Goal: Task Accomplishment & Management: Manage account settings

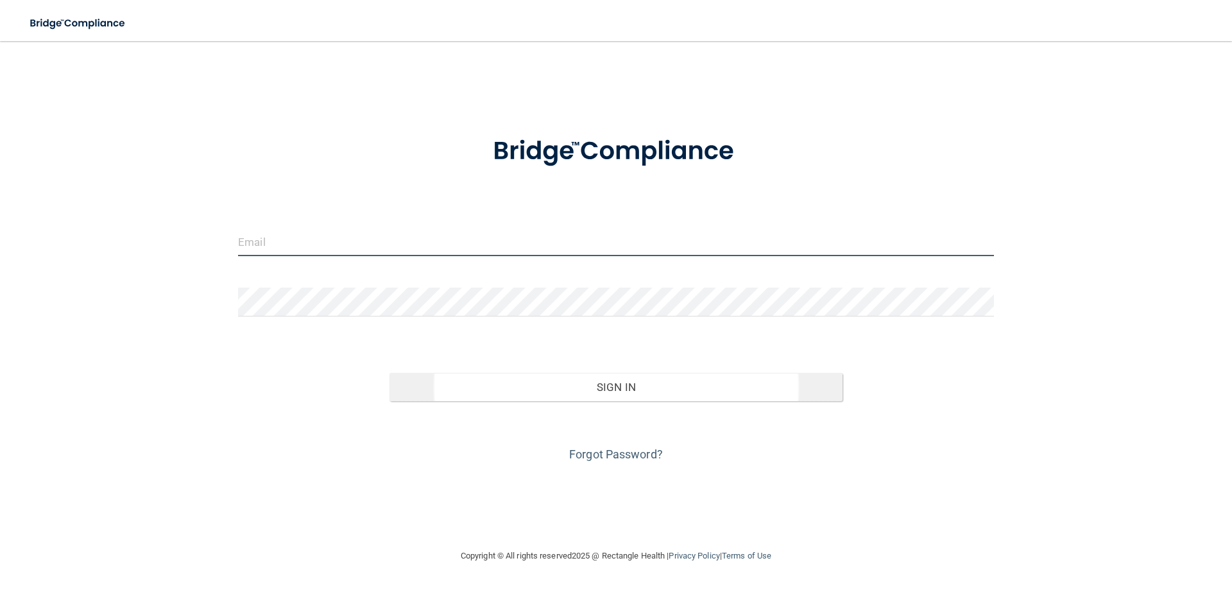
type input "[EMAIL_ADDRESS][DOMAIN_NAME]"
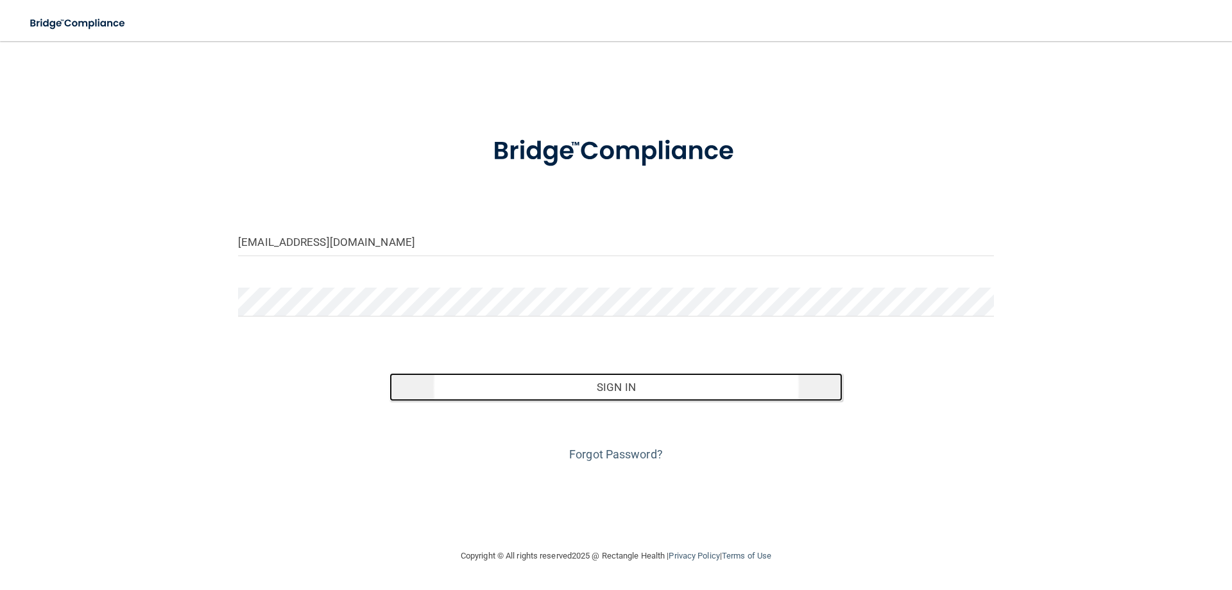
click at [622, 386] on button "Sign In" at bounding box center [616, 387] width 454 height 28
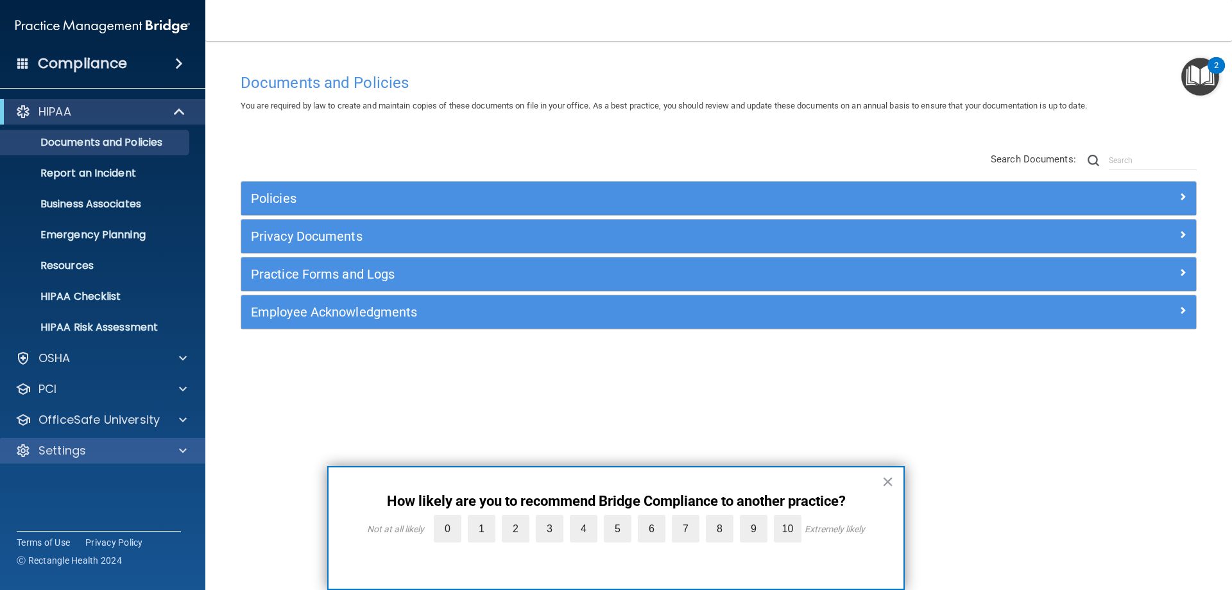
click at [151, 459] on div "Settings" at bounding box center [103, 451] width 206 height 26
click at [189, 452] on div at bounding box center [181, 450] width 32 height 15
click at [63, 512] on p "My Users" at bounding box center [95, 512] width 175 height 13
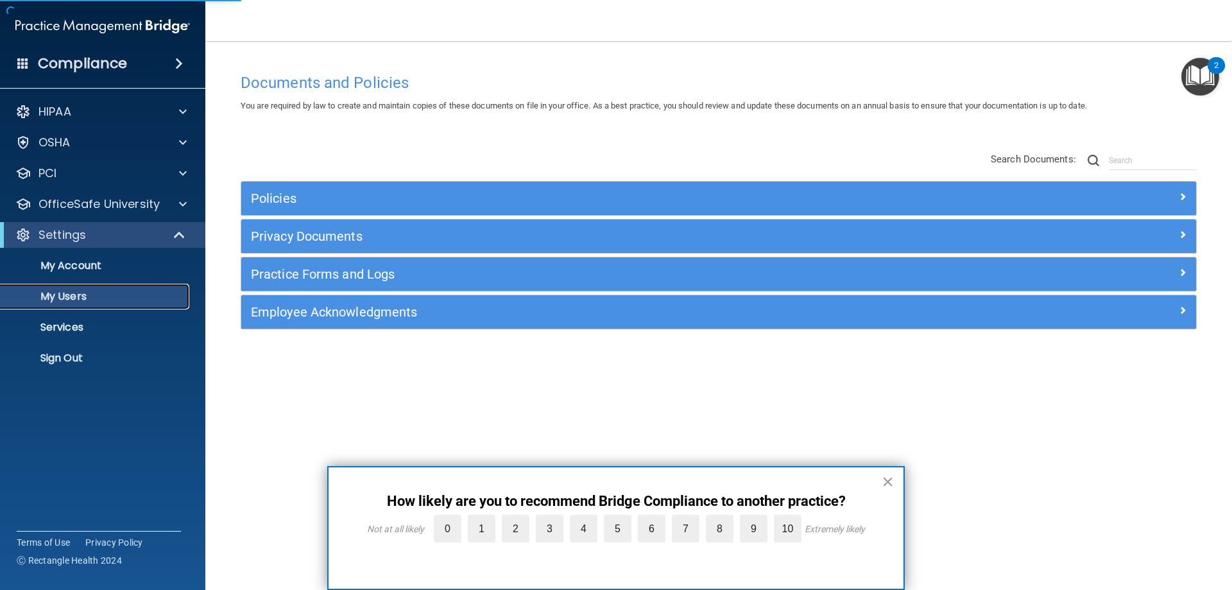
click at [78, 294] on p "My Users" at bounding box center [95, 296] width 175 height 13
select select "20"
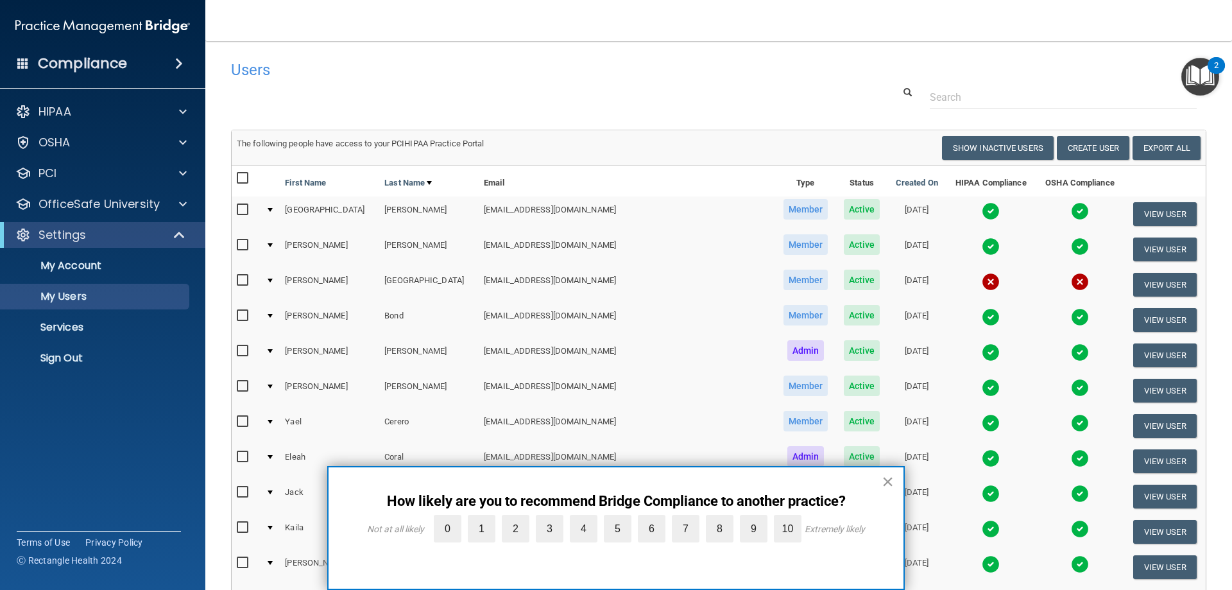
click at [883, 483] on button "×" at bounding box center [887, 481] width 12 height 21
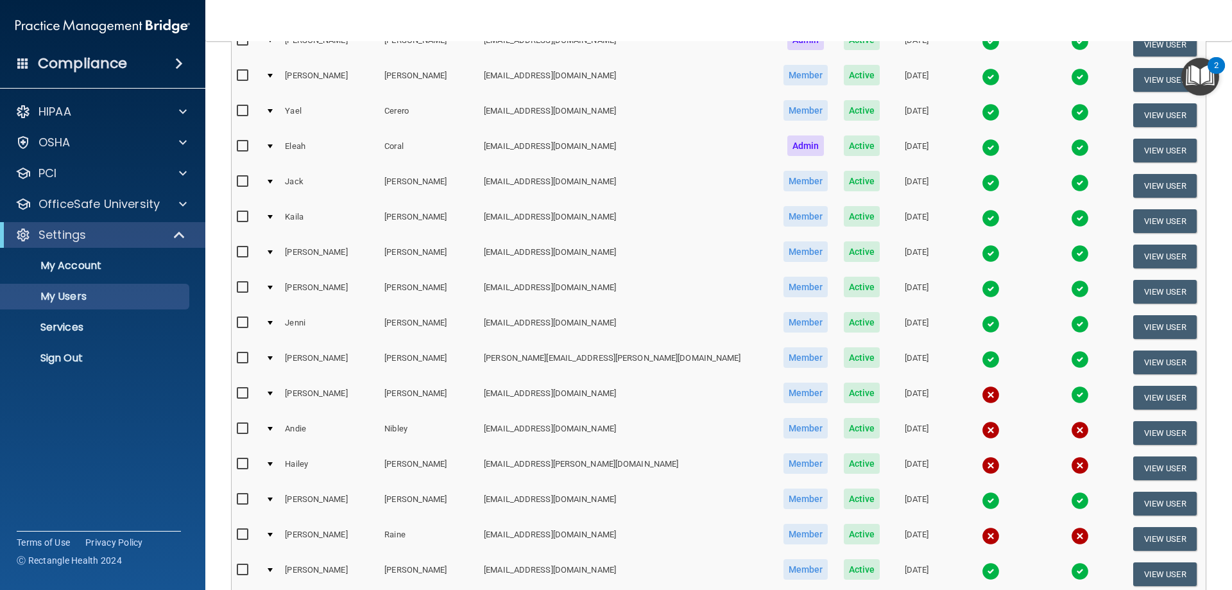
scroll to position [385, 0]
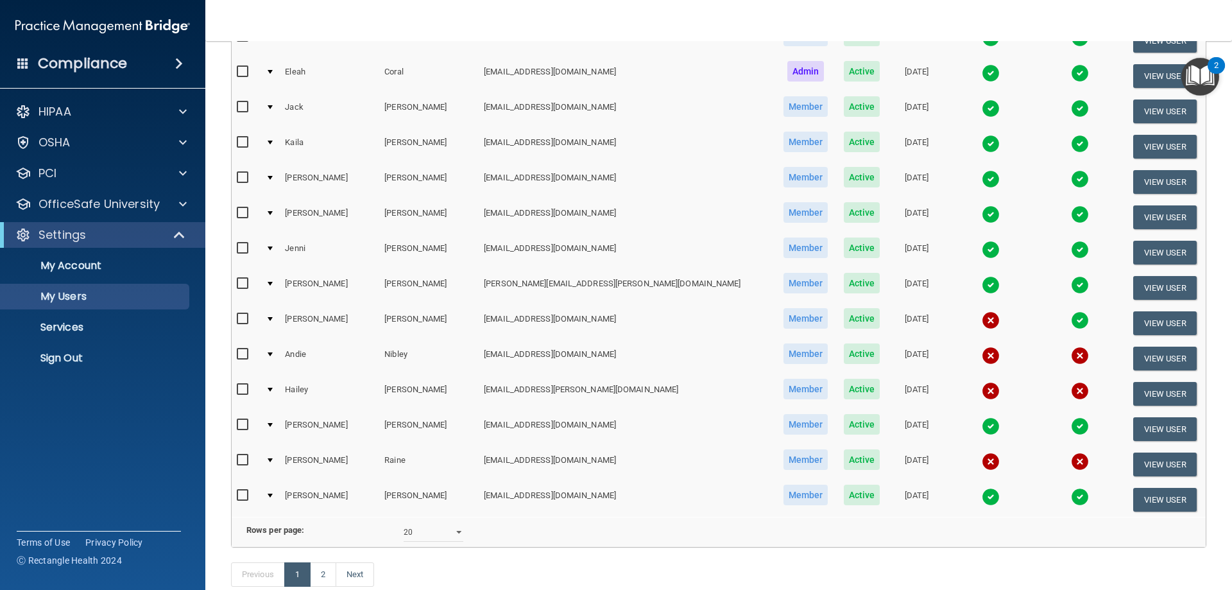
click at [244, 462] on input "checkbox" at bounding box center [244, 460] width 15 height 10
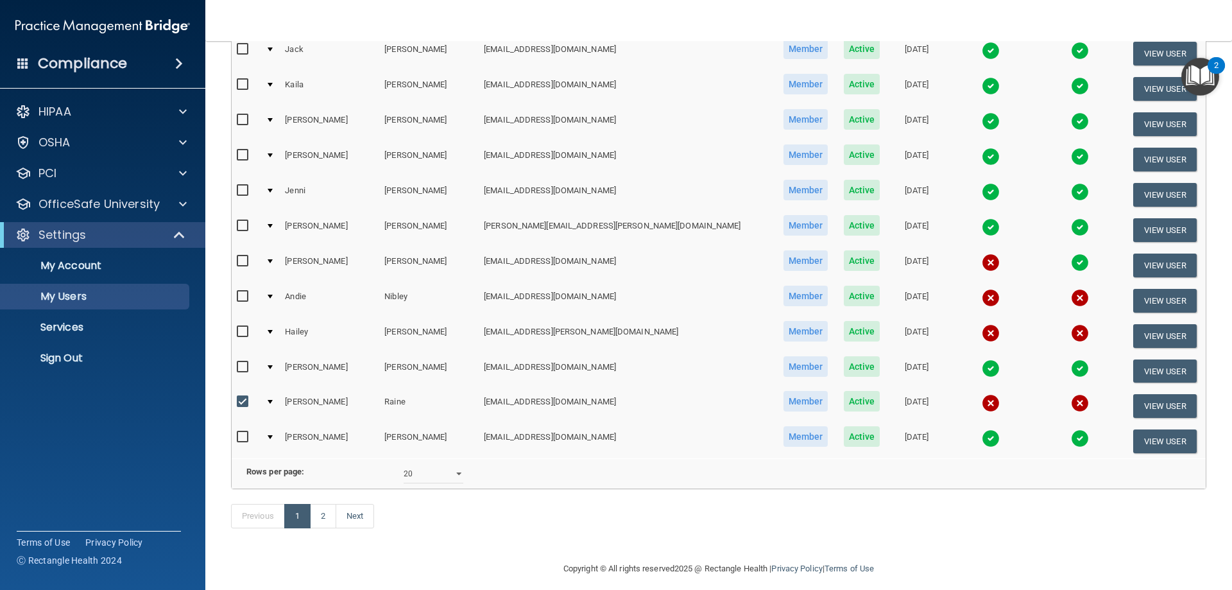
scroll to position [449, 0]
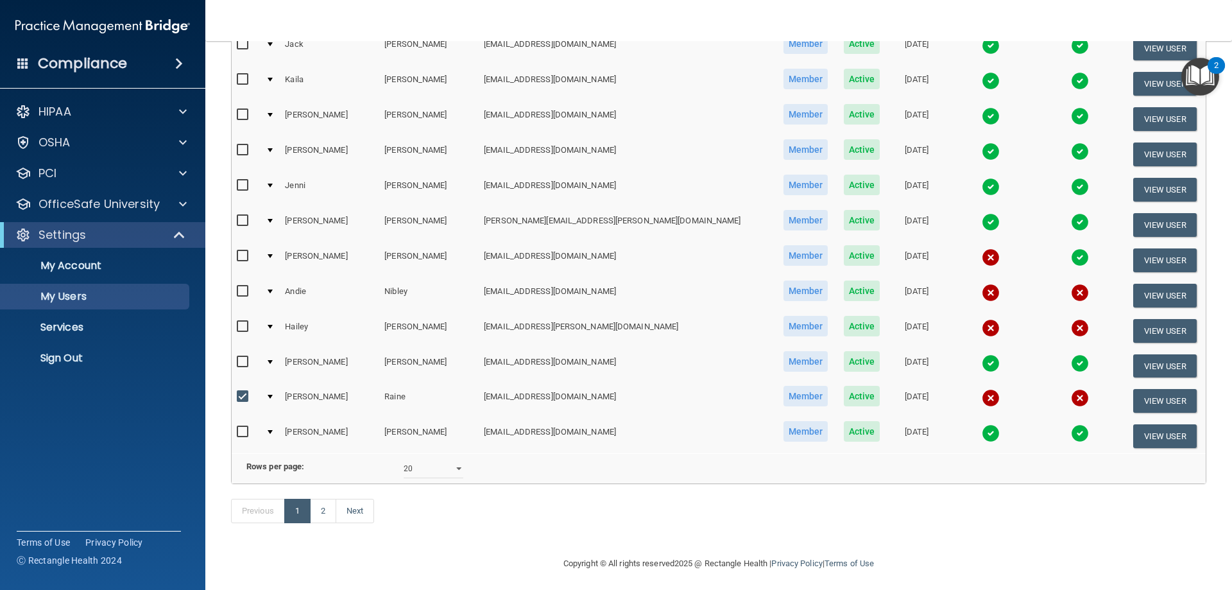
click at [240, 398] on input "checkbox" at bounding box center [244, 396] width 15 height 10
checkbox input "false"
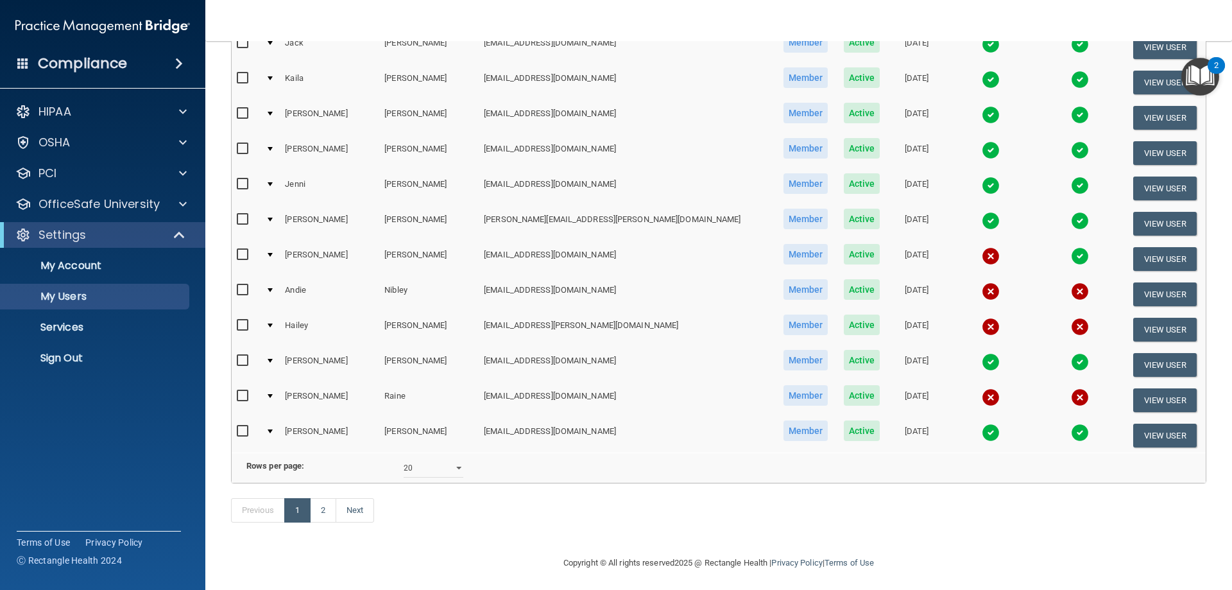
scroll to position [448, 0]
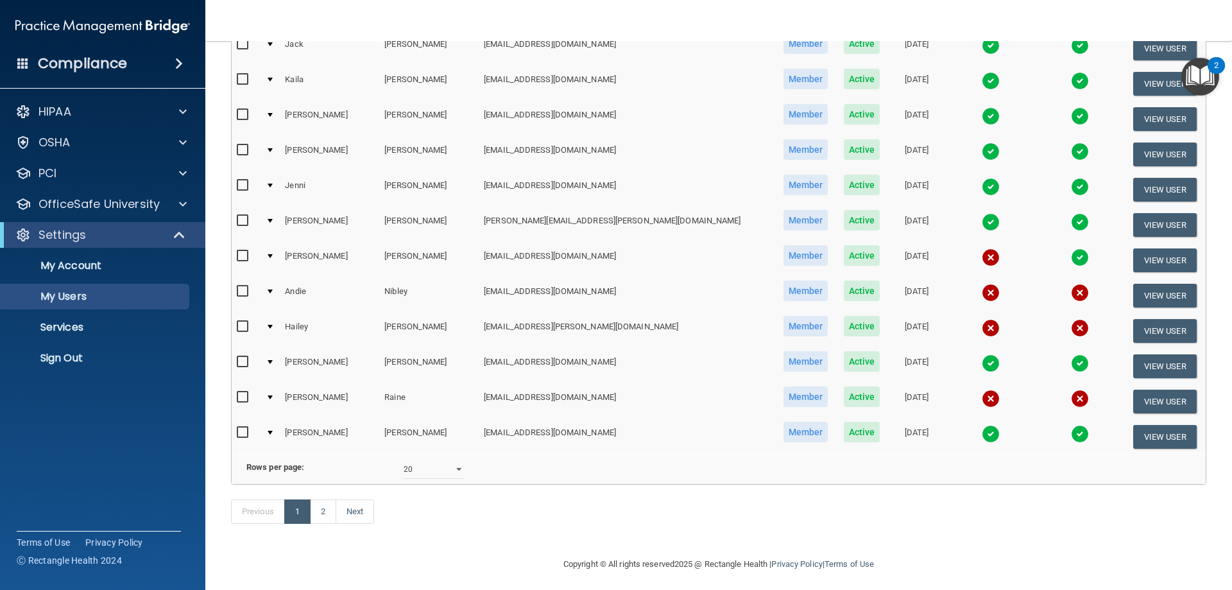
click at [844, 402] on span "Active" at bounding box center [862, 396] width 37 height 21
click at [1146, 403] on button "View User" at bounding box center [1165, 401] width 64 height 24
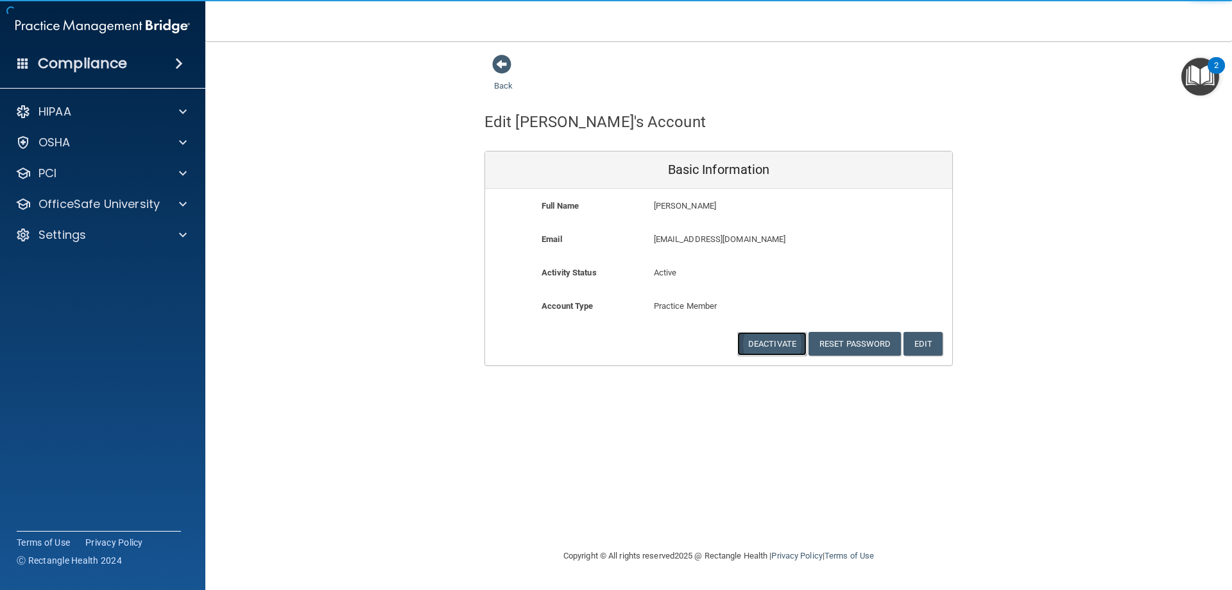
click at [781, 348] on button "Deactivate" at bounding box center [771, 344] width 69 height 24
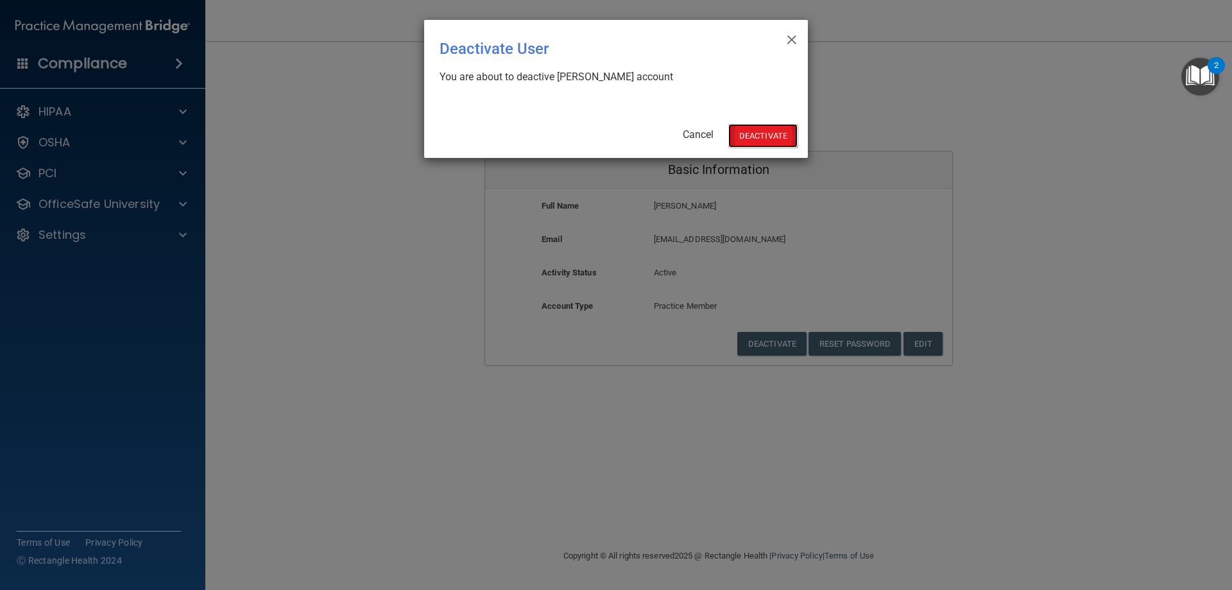
click at [767, 134] on button "Deactivate" at bounding box center [762, 136] width 69 height 24
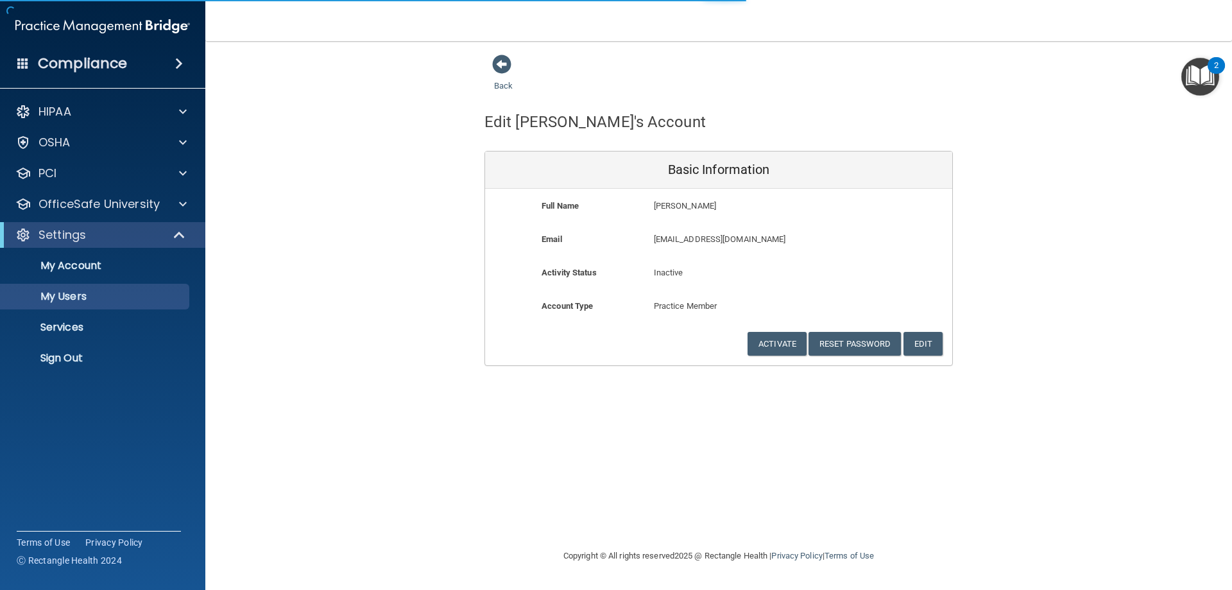
select select "20"
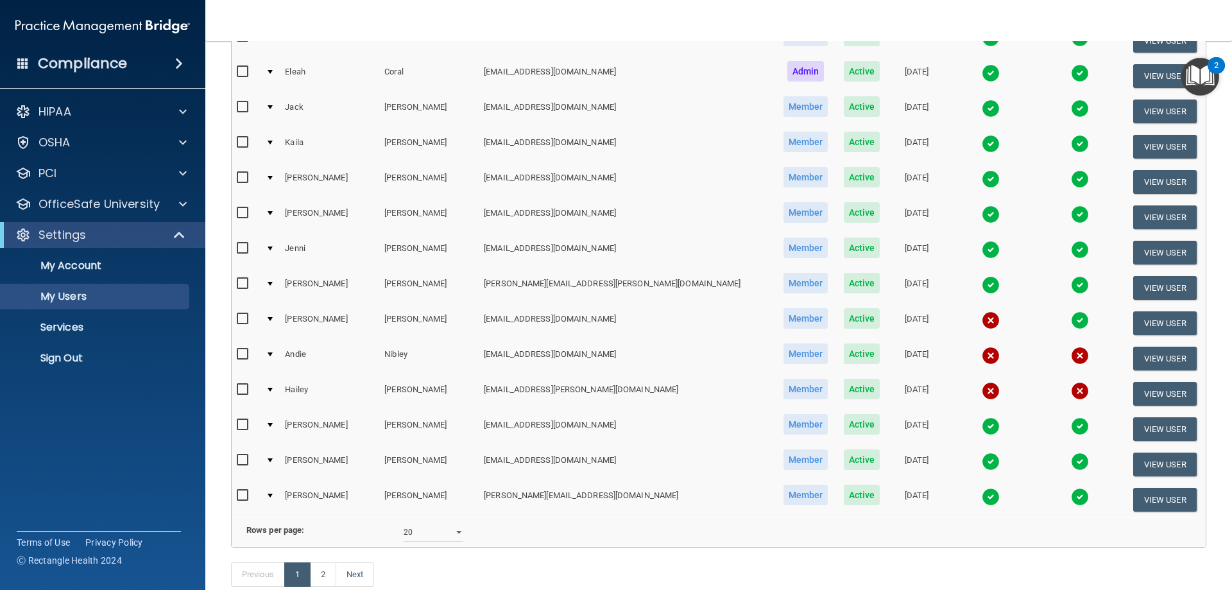
scroll to position [472, 0]
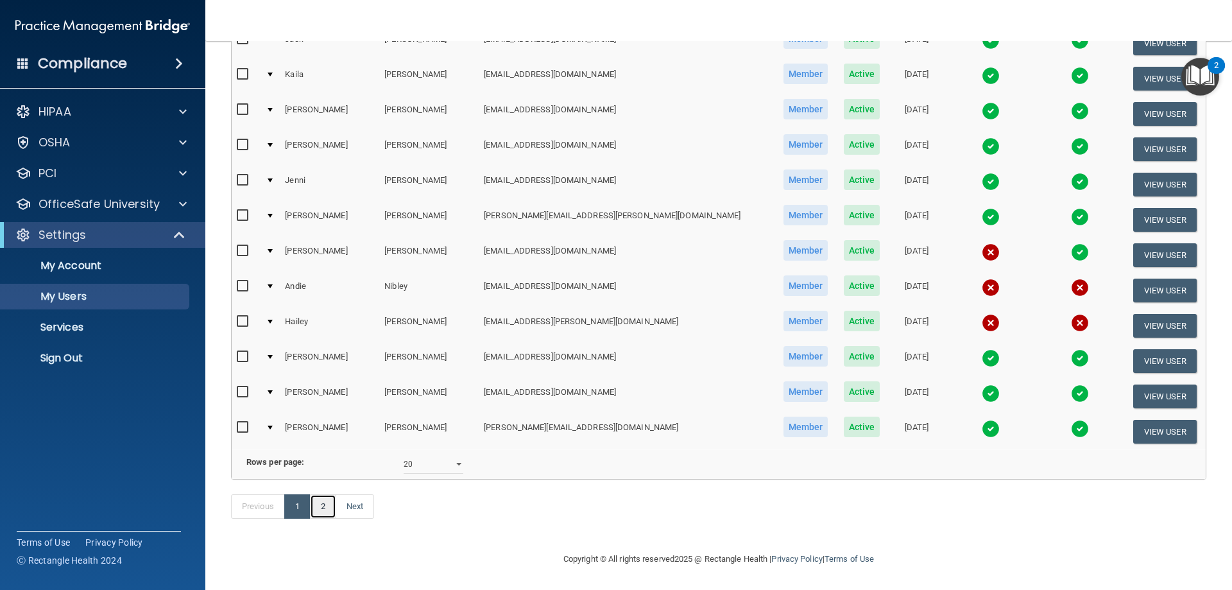
click at [314, 505] on link "2" at bounding box center [323, 506] width 26 height 24
select select "20"
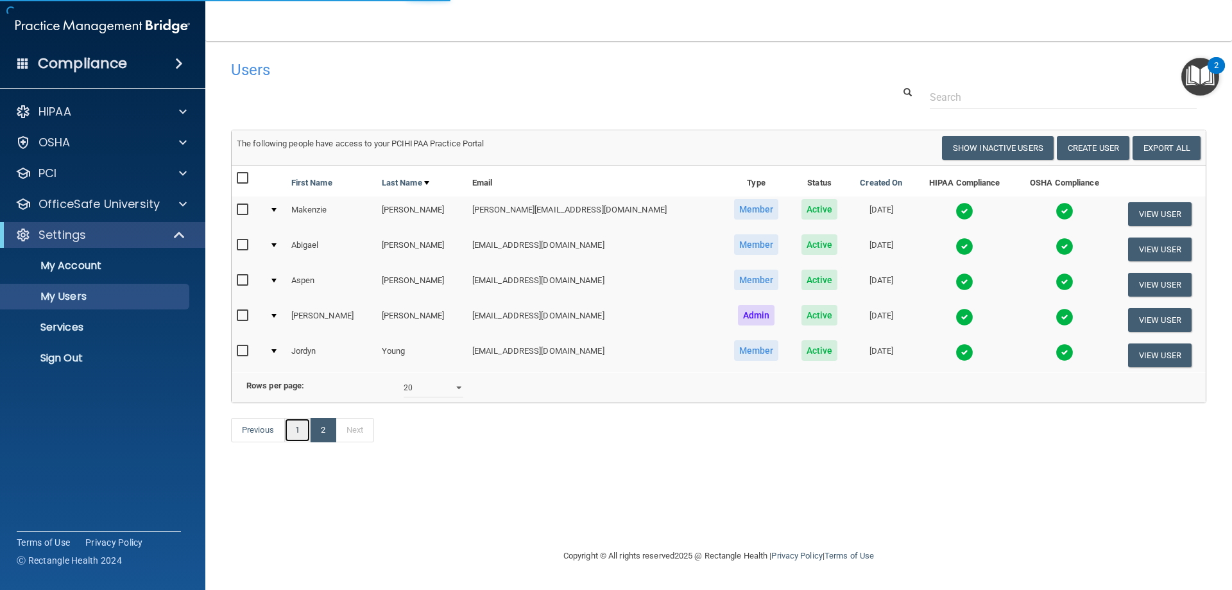
click at [289, 442] on link "1" at bounding box center [297, 430] width 26 height 24
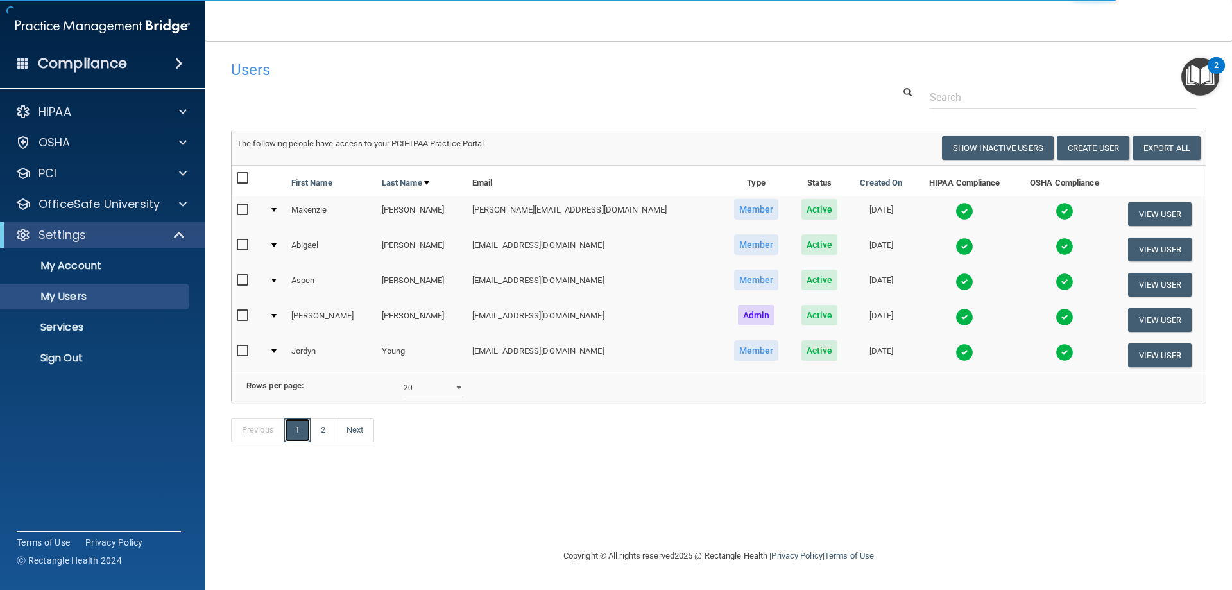
click at [300, 442] on link "1" at bounding box center [297, 430] width 26 height 24
select select "20"
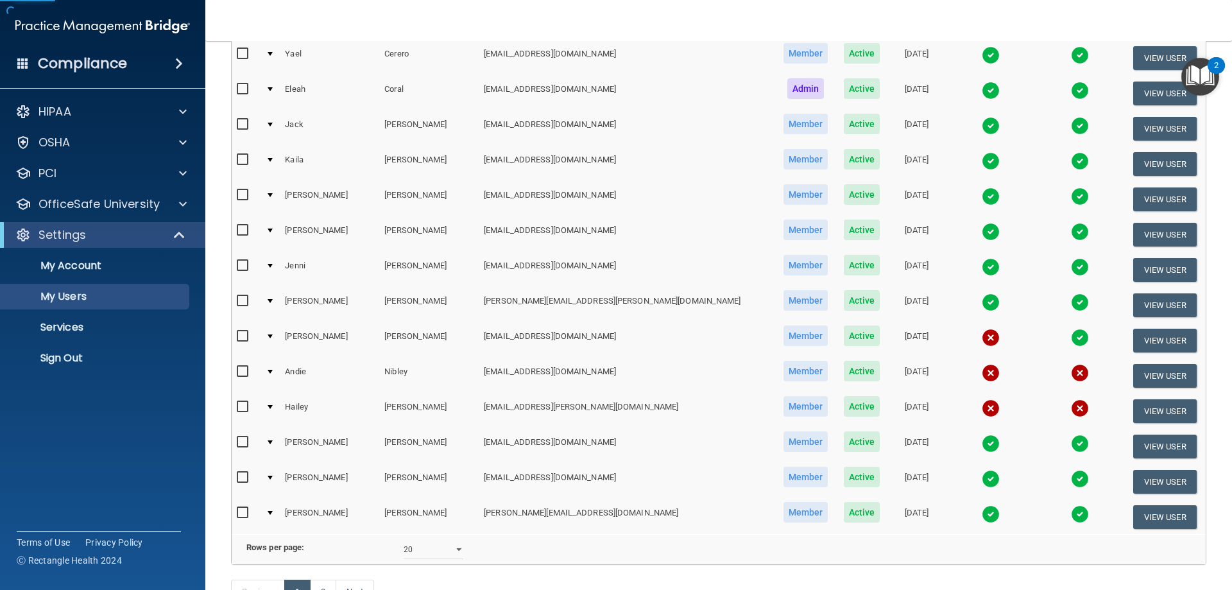
scroll to position [472, 0]
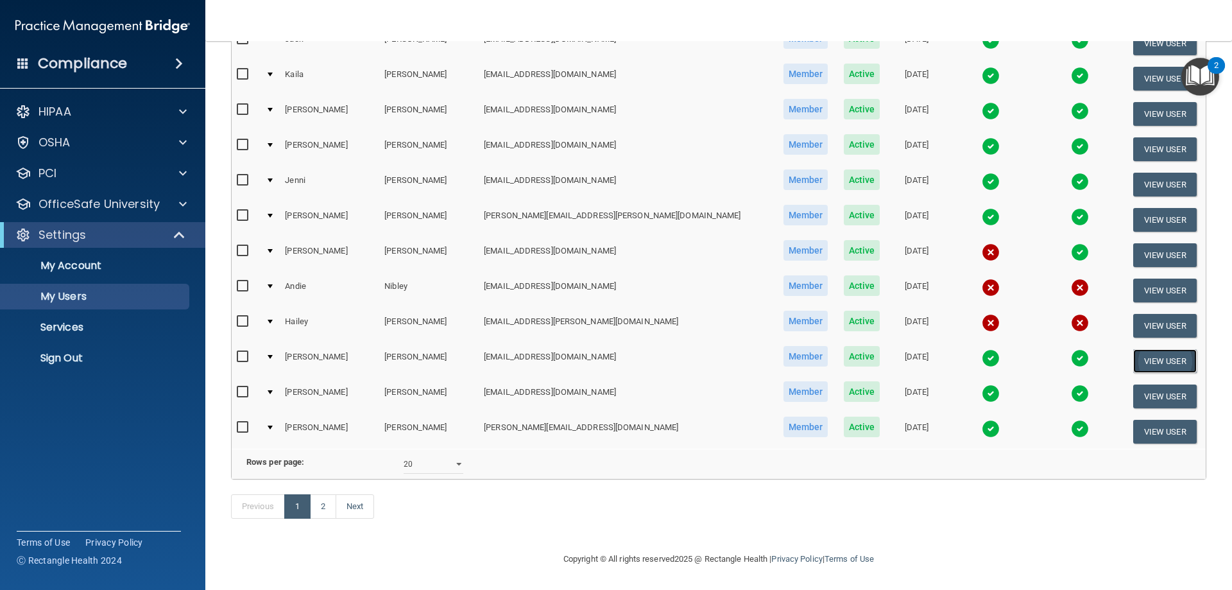
click at [1145, 349] on button "View User" at bounding box center [1165, 361] width 64 height 24
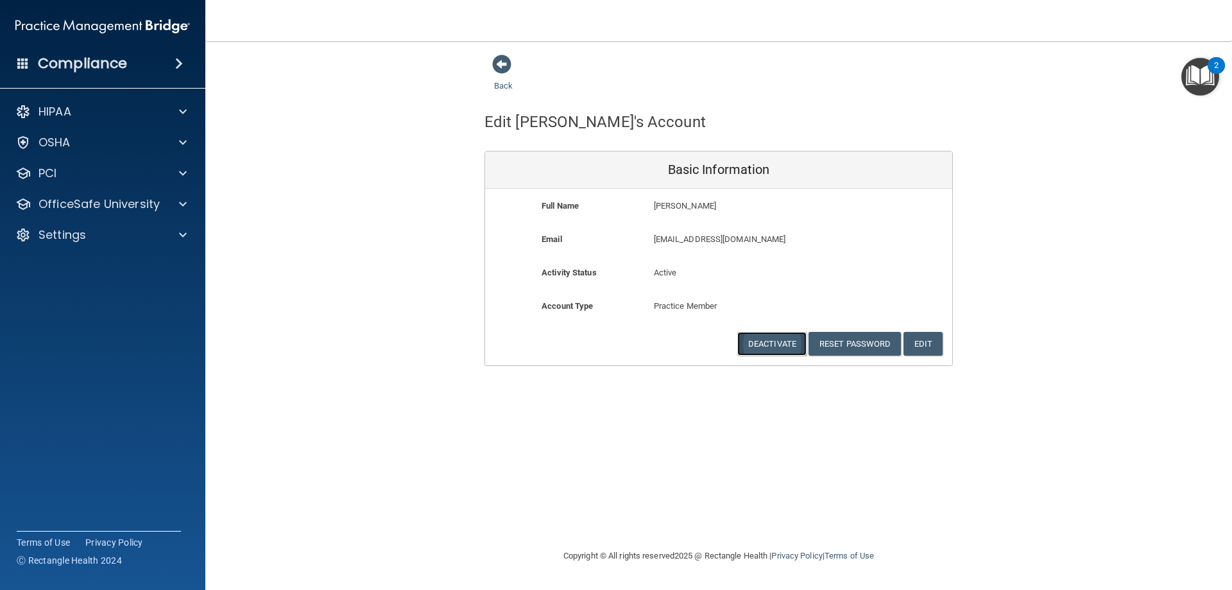
click at [784, 346] on button "Deactivate" at bounding box center [771, 344] width 69 height 24
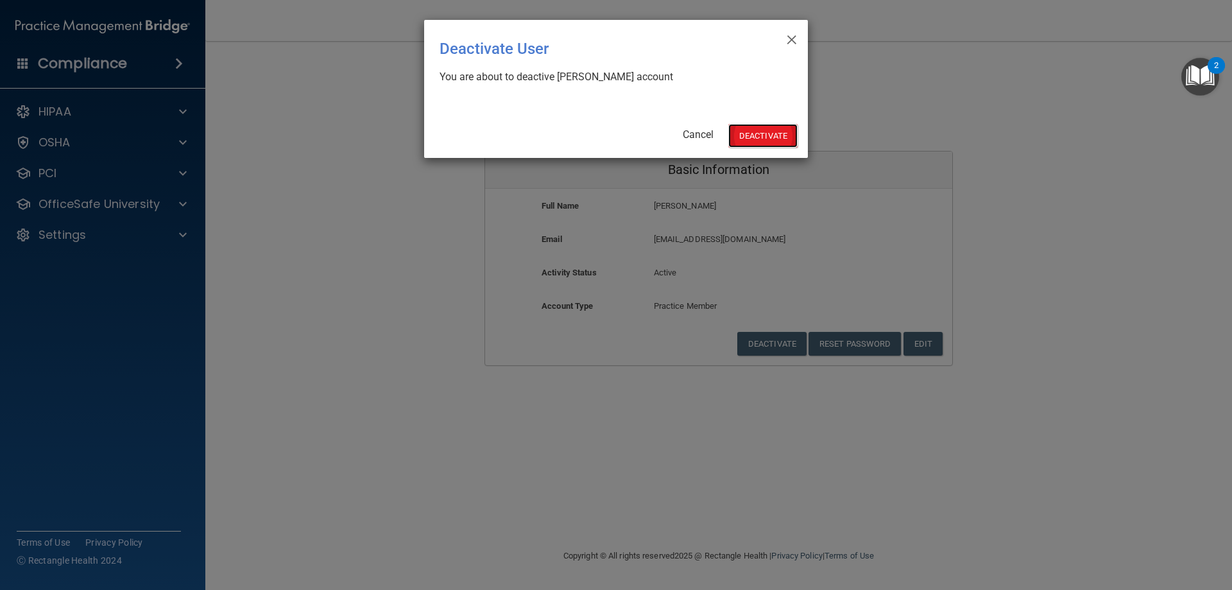
click at [744, 128] on button "Deactivate" at bounding box center [762, 136] width 69 height 24
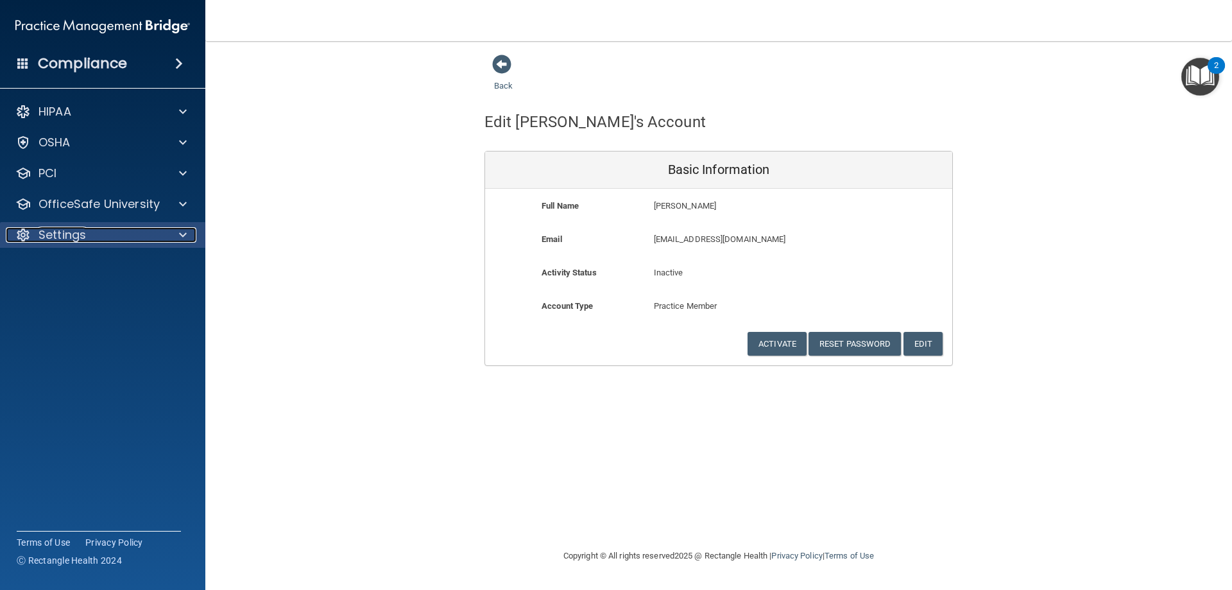
click at [69, 235] on p "Settings" at bounding box center [61, 234] width 47 height 15
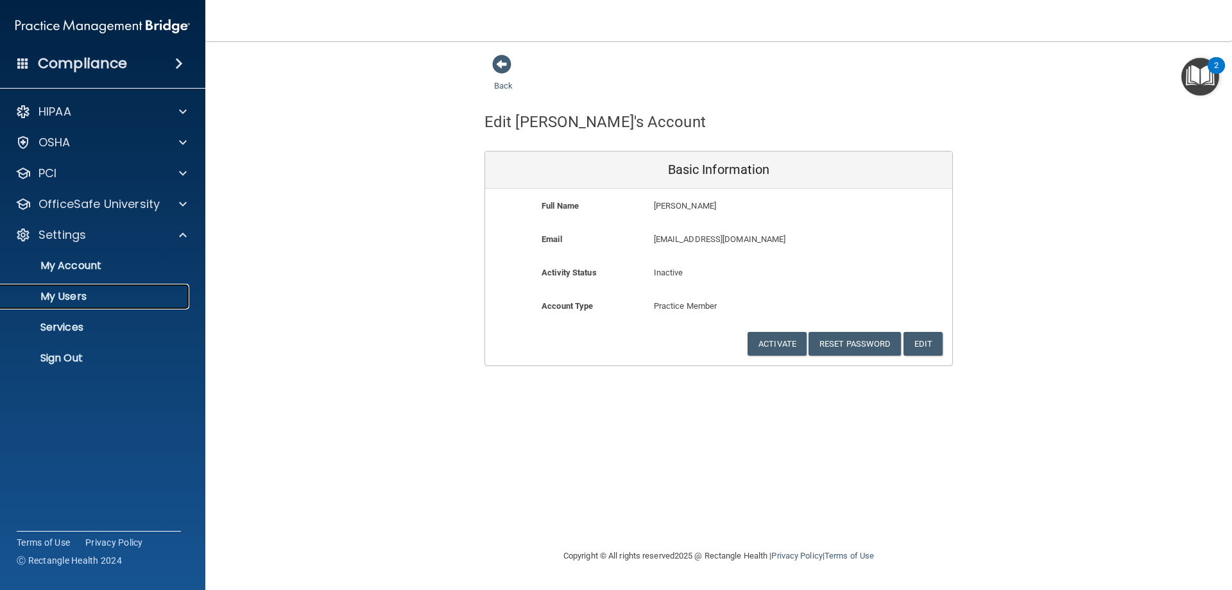
click at [61, 294] on p "My Users" at bounding box center [95, 296] width 175 height 13
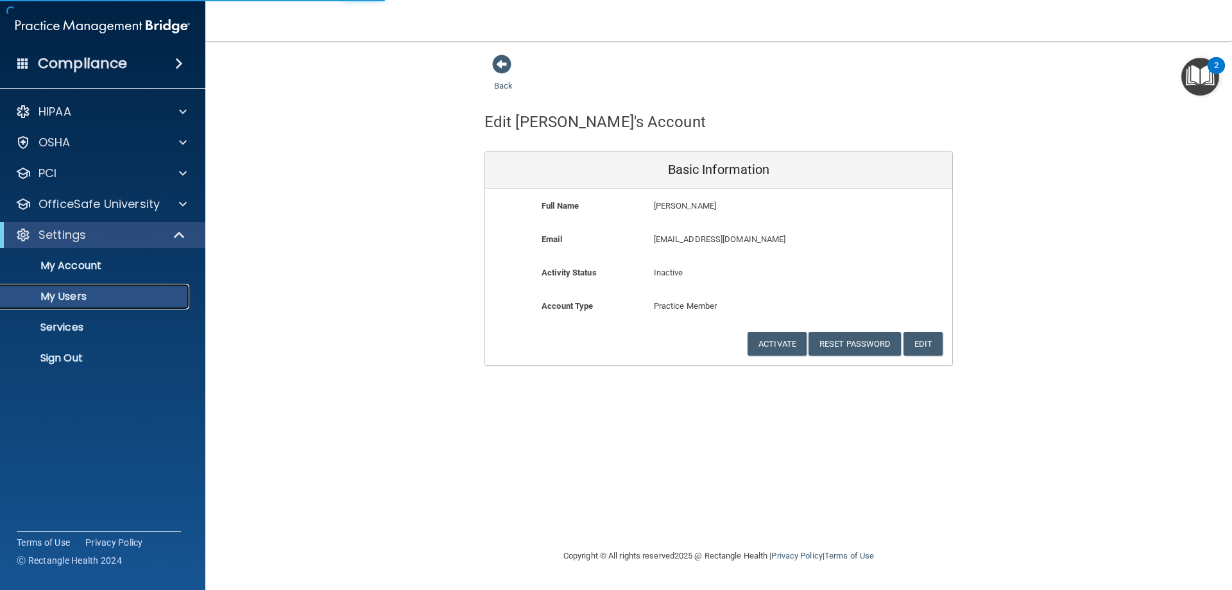
select select "20"
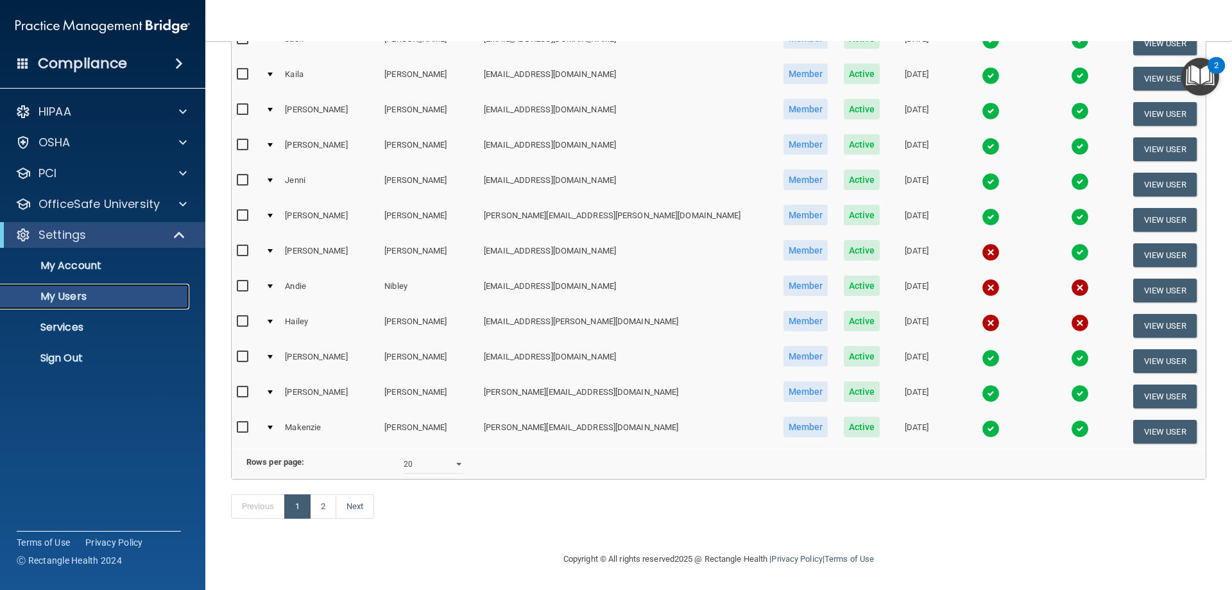
scroll to position [472, 0]
click at [319, 505] on link "2" at bounding box center [323, 506] width 26 height 24
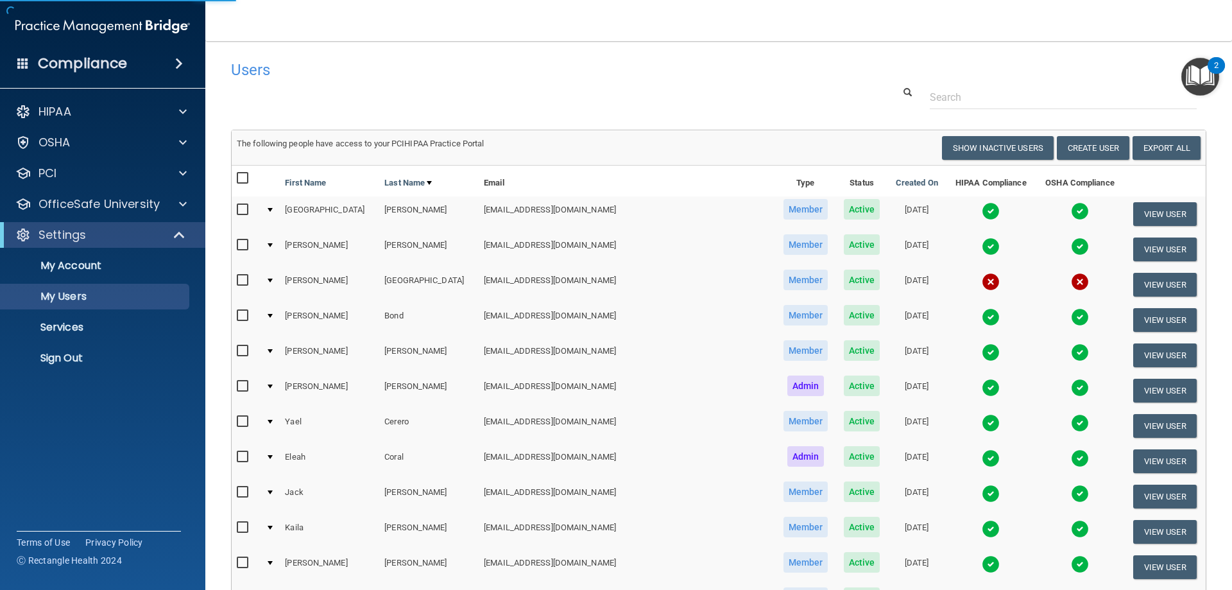
select select "20"
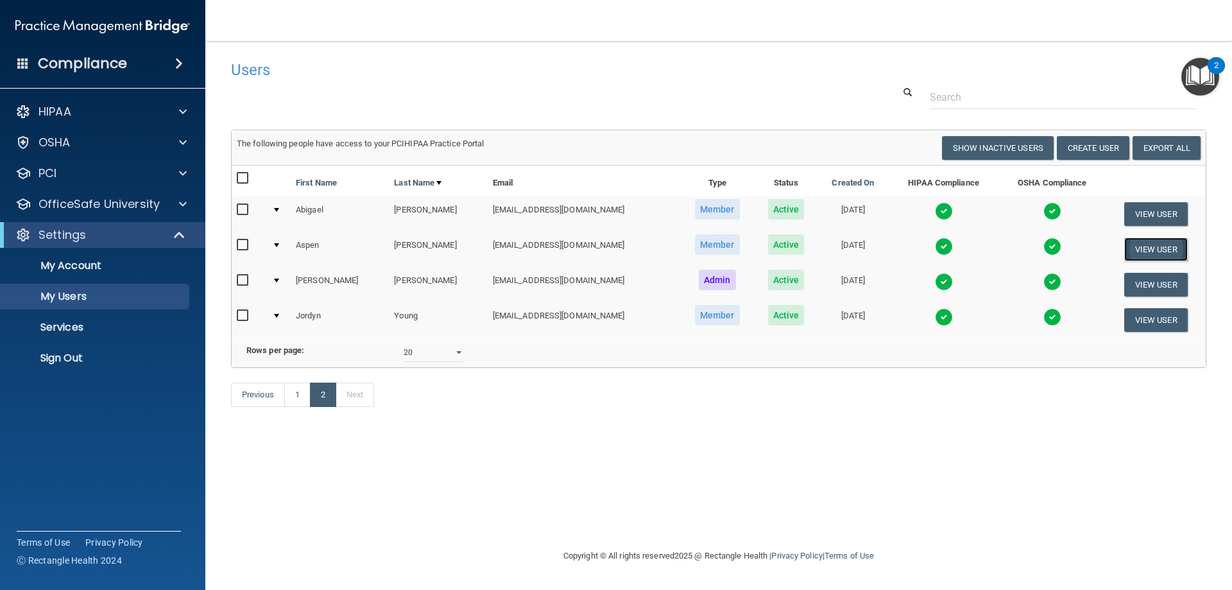
click at [1147, 247] on button "View User" at bounding box center [1156, 249] width 64 height 24
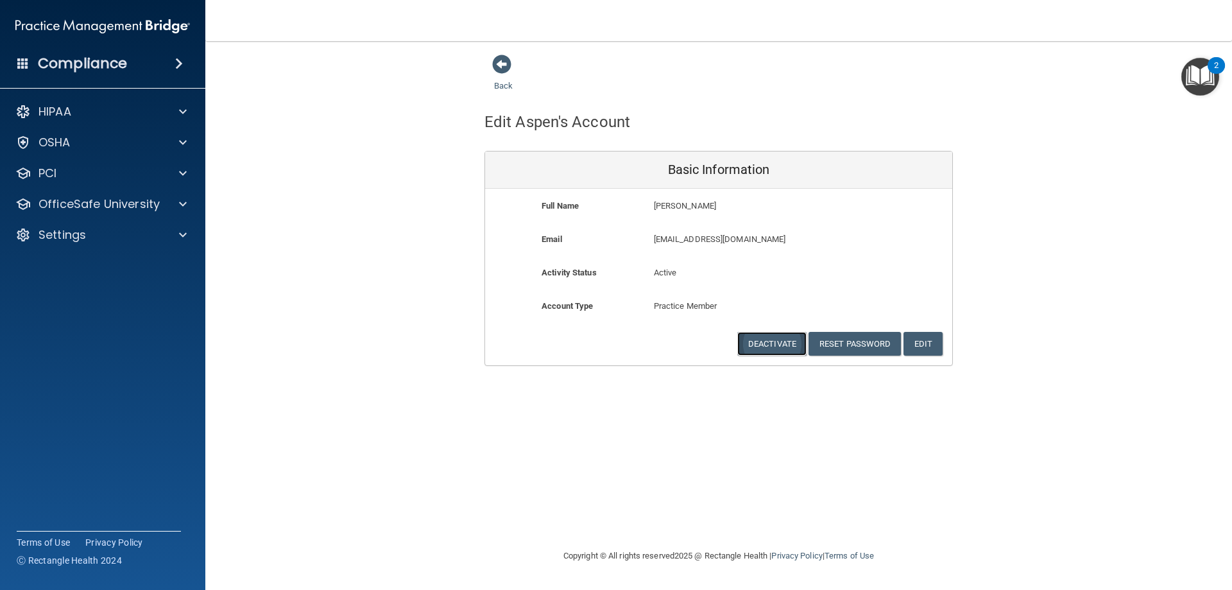
click at [782, 343] on button "Deactivate" at bounding box center [771, 344] width 69 height 24
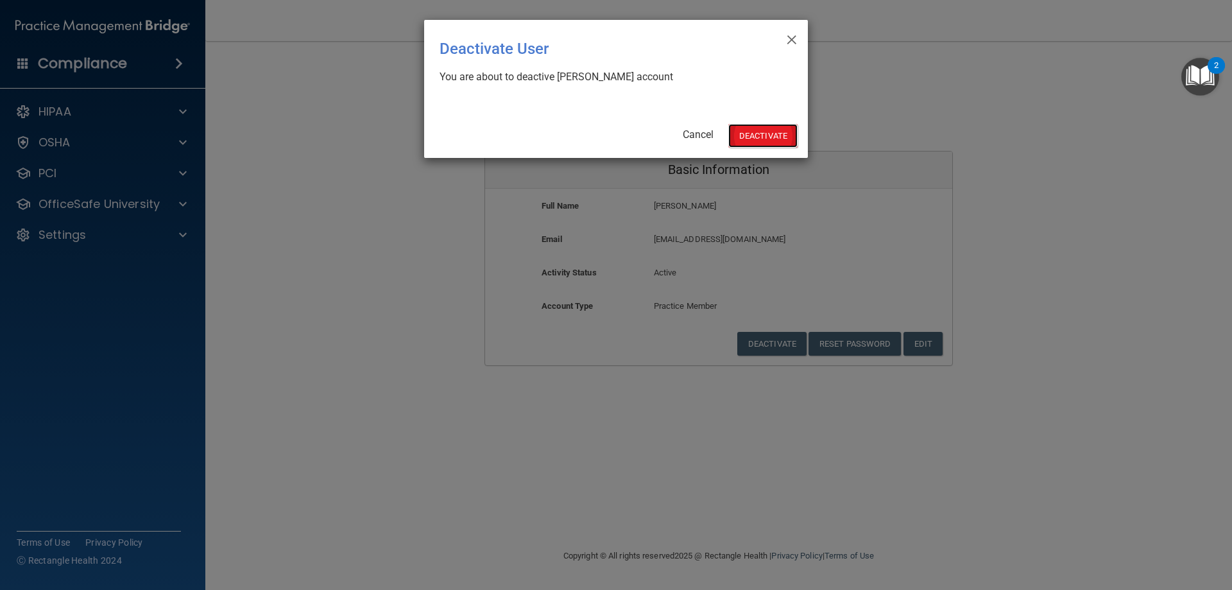
click at [769, 135] on button "Deactivate" at bounding box center [762, 136] width 69 height 24
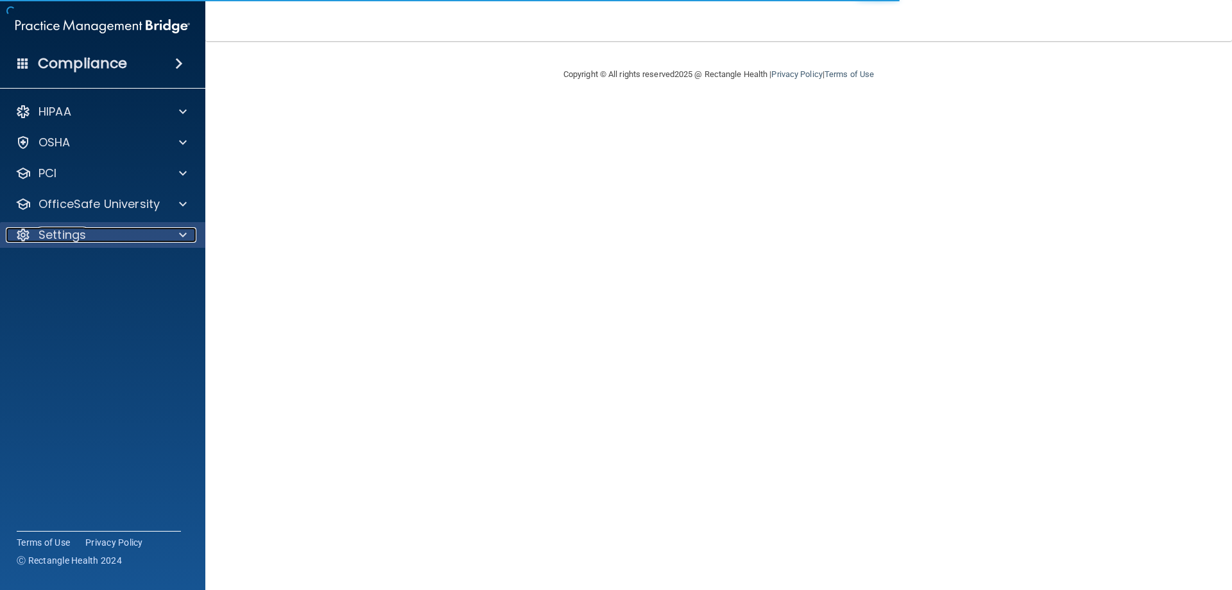
click at [124, 241] on div "Settings" at bounding box center [85, 234] width 159 height 15
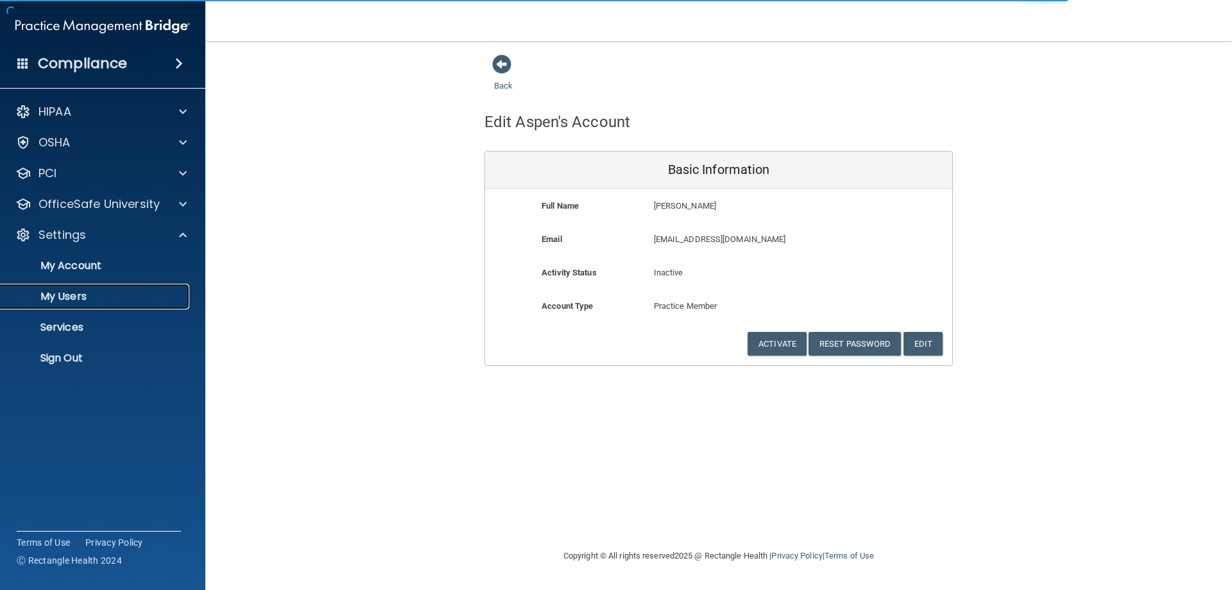
click at [65, 299] on p "My Users" at bounding box center [95, 296] width 175 height 13
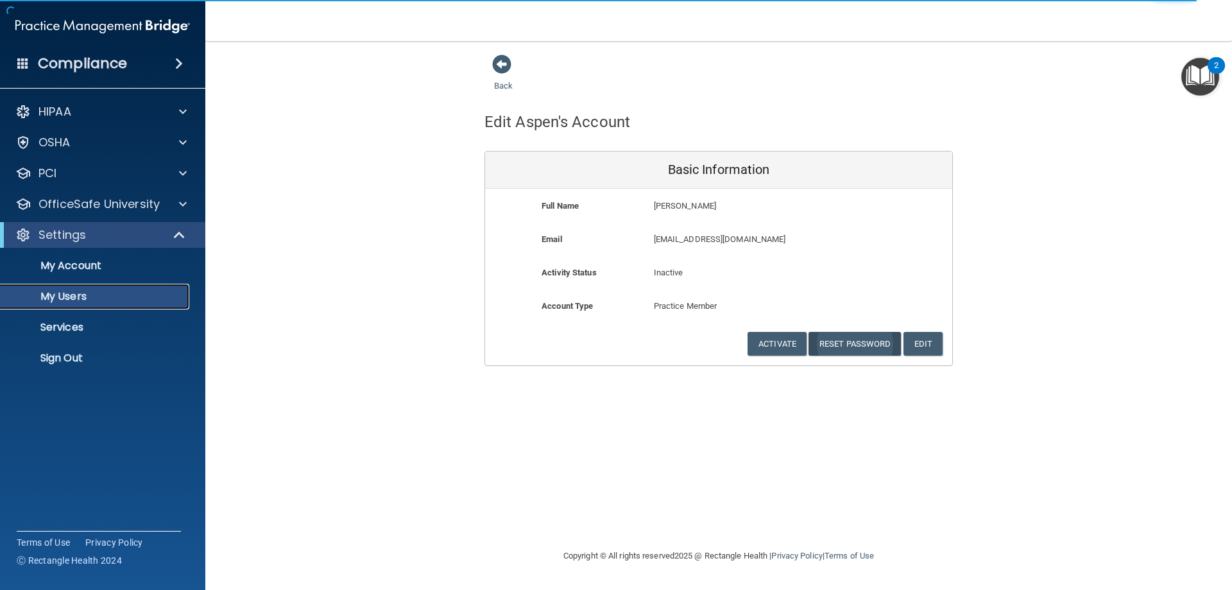
select select "20"
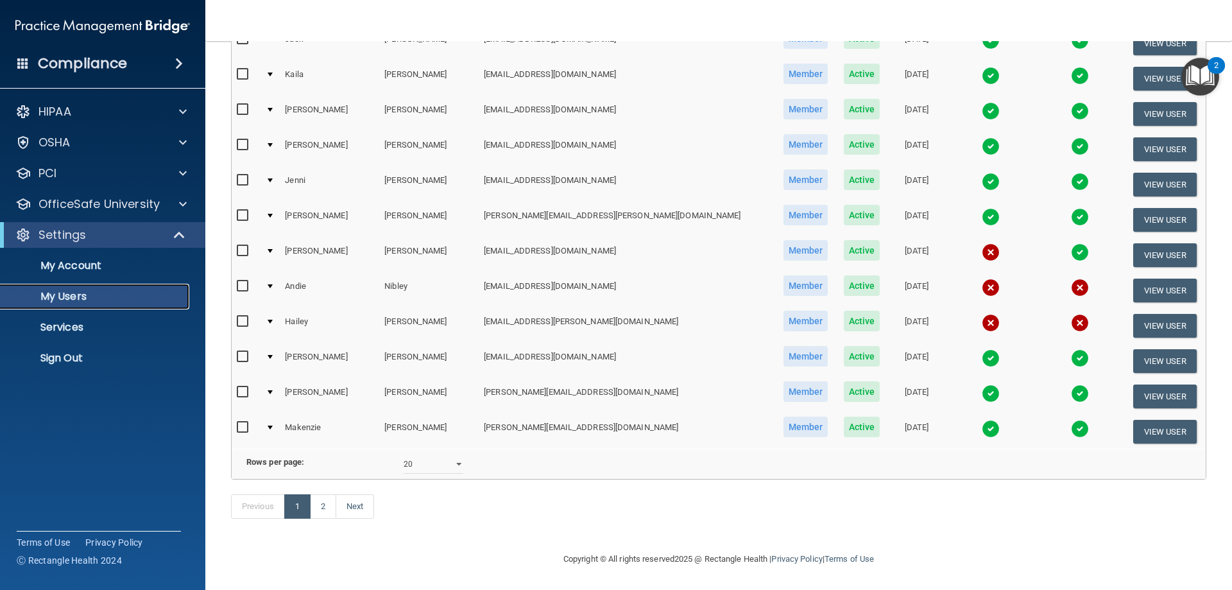
scroll to position [472, 0]
click at [321, 507] on link "2" at bounding box center [323, 506] width 26 height 24
select select "20"
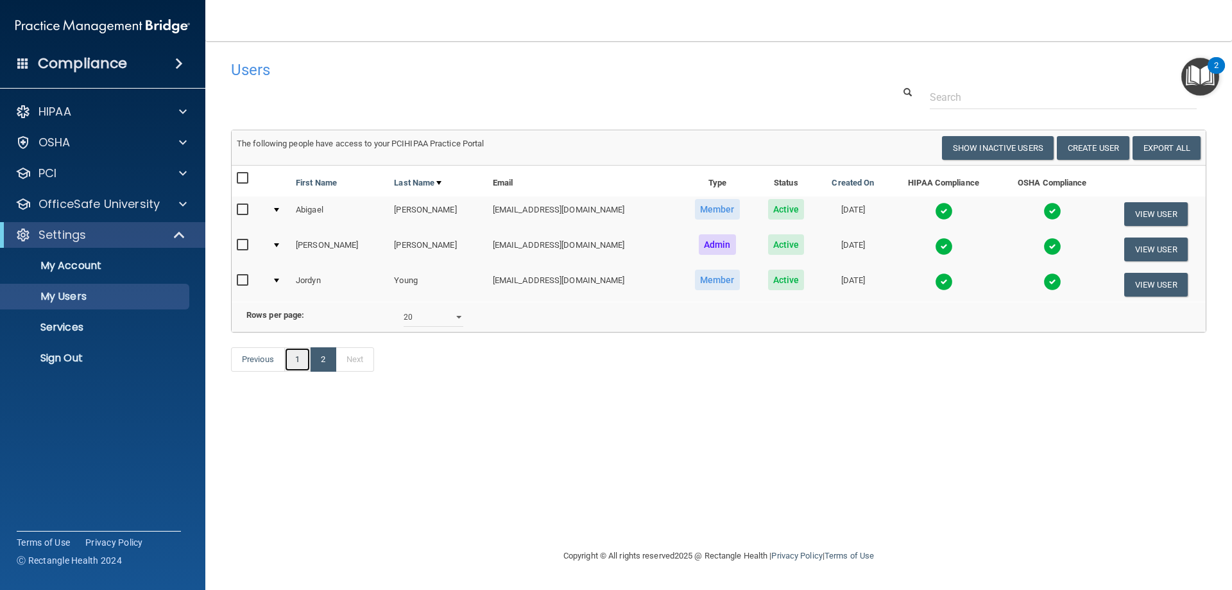
click at [291, 371] on link "1" at bounding box center [297, 359] width 26 height 24
select select "20"
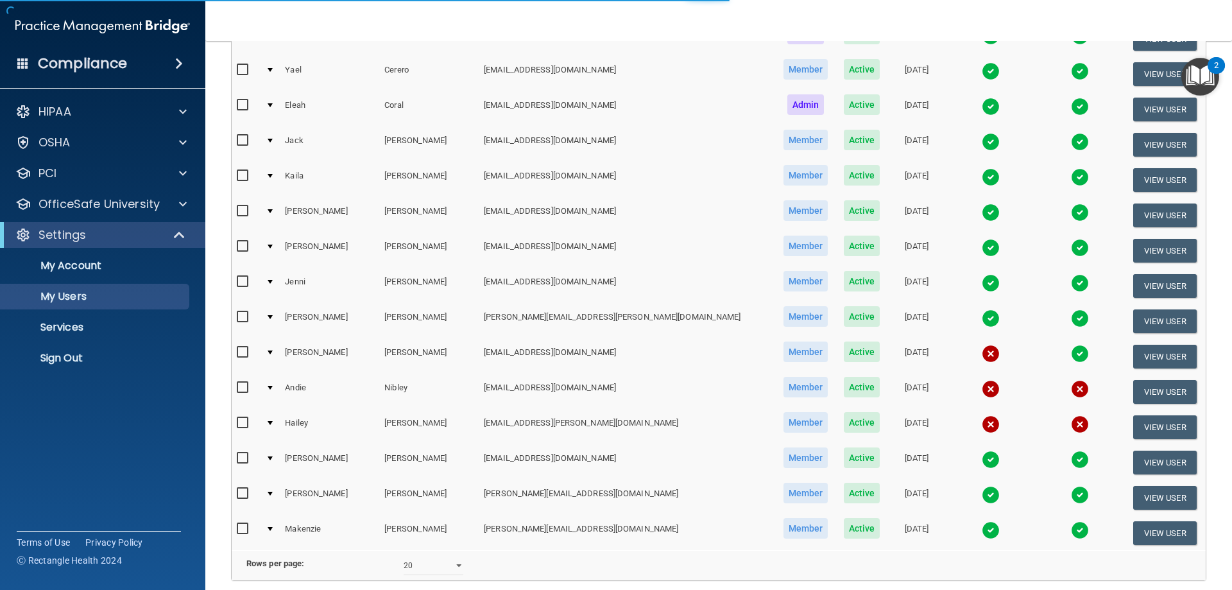
scroll to position [385, 0]
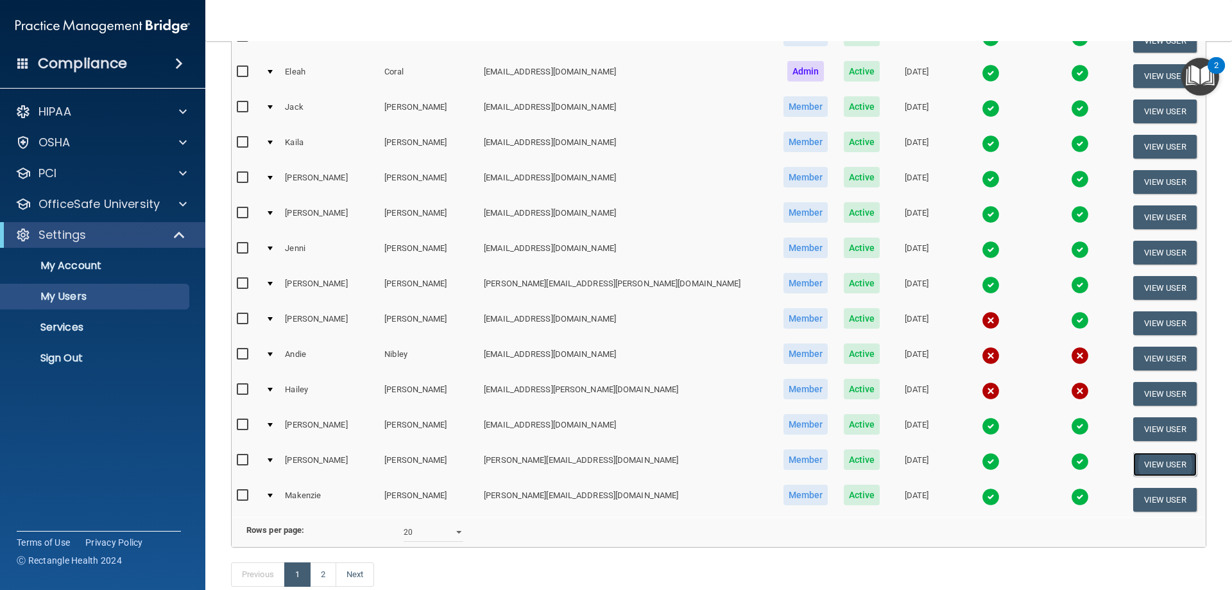
click at [1133, 466] on button "View User" at bounding box center [1165, 464] width 64 height 24
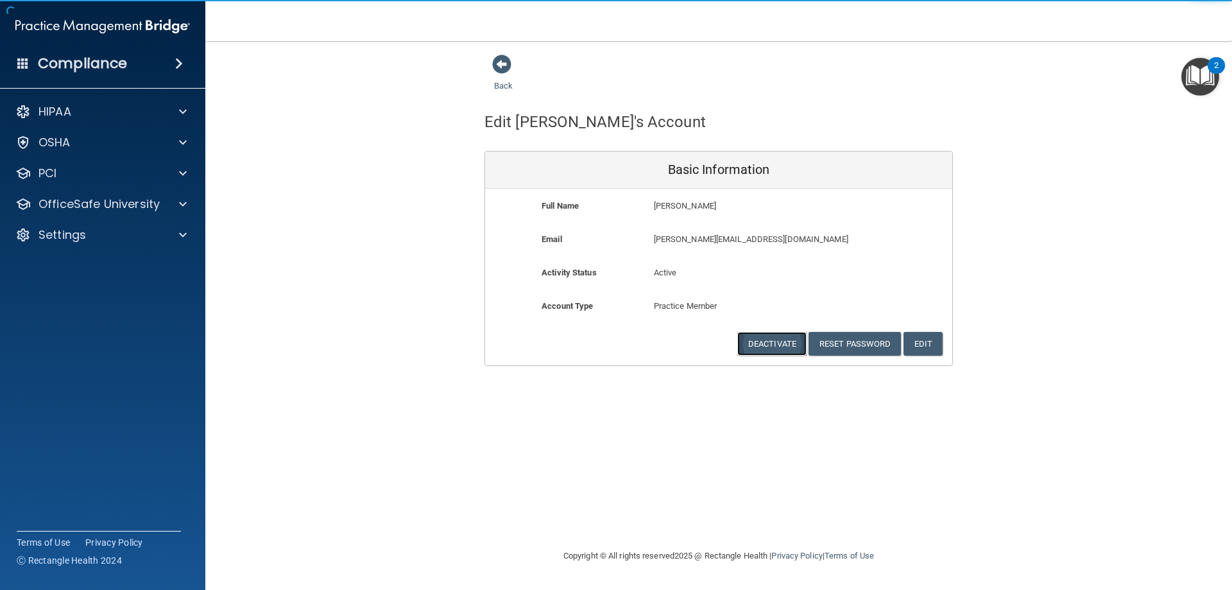
click at [770, 345] on button "Deactivate" at bounding box center [771, 344] width 69 height 24
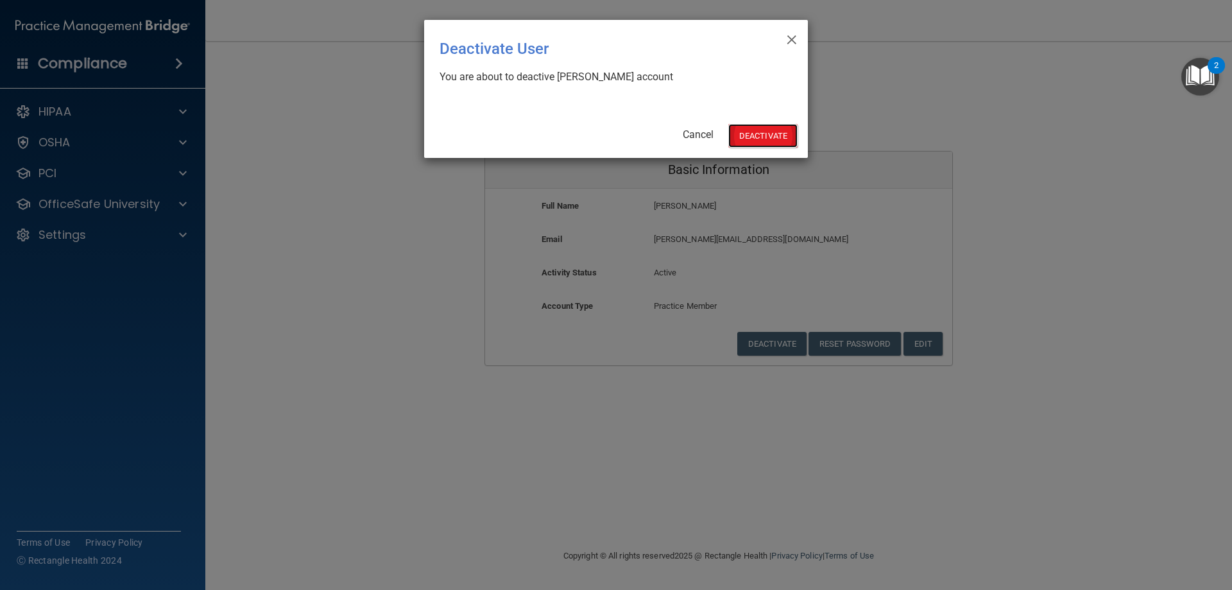
click at [752, 134] on button "Deactivate" at bounding box center [762, 136] width 69 height 24
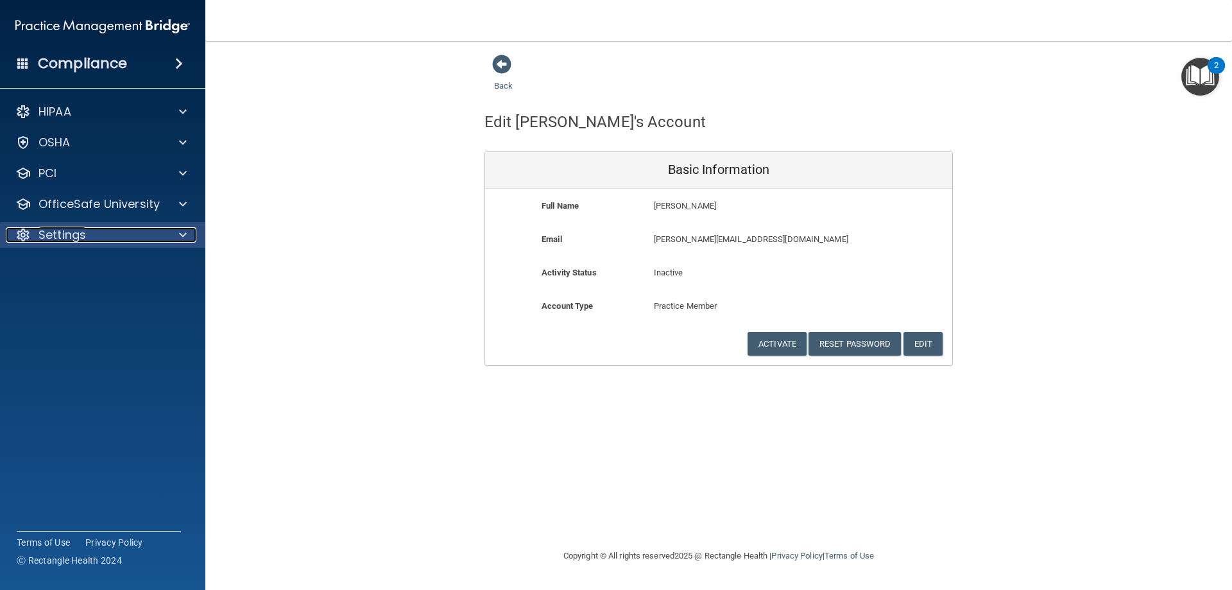
click at [64, 232] on p "Settings" at bounding box center [61, 234] width 47 height 15
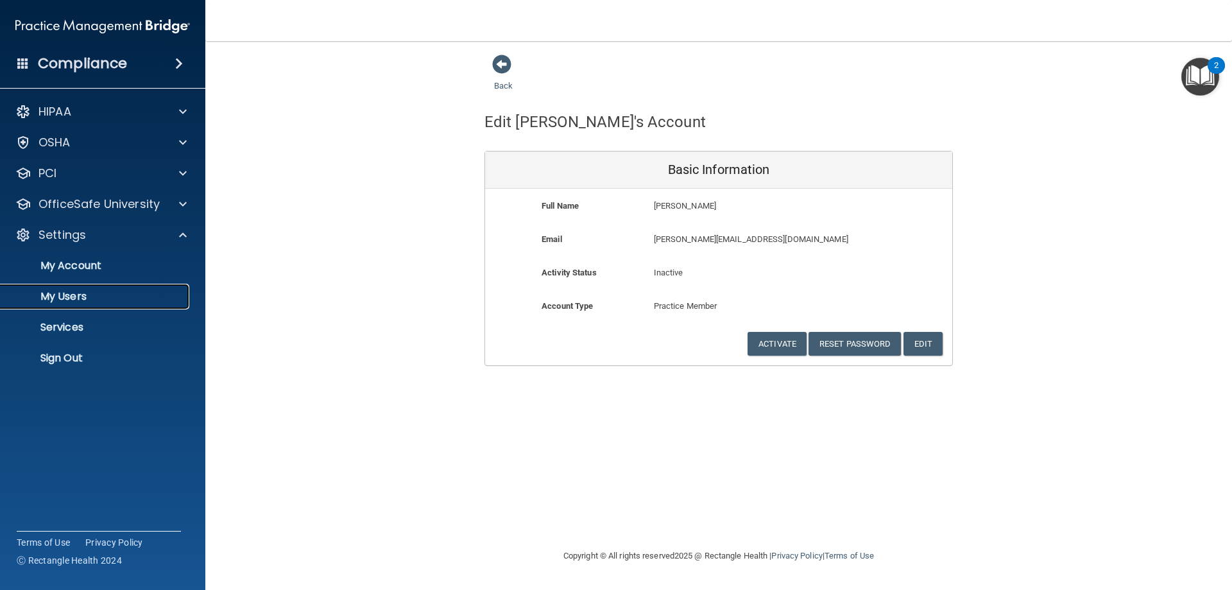
click at [58, 286] on link "My Users" at bounding box center [88, 297] width 202 height 26
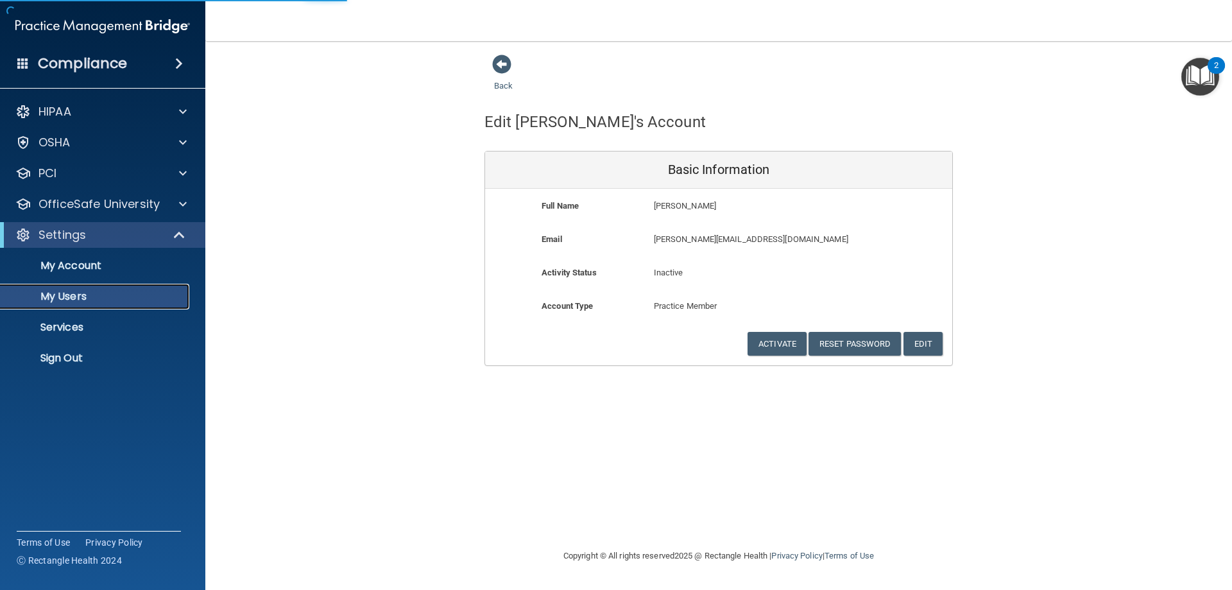
select select "20"
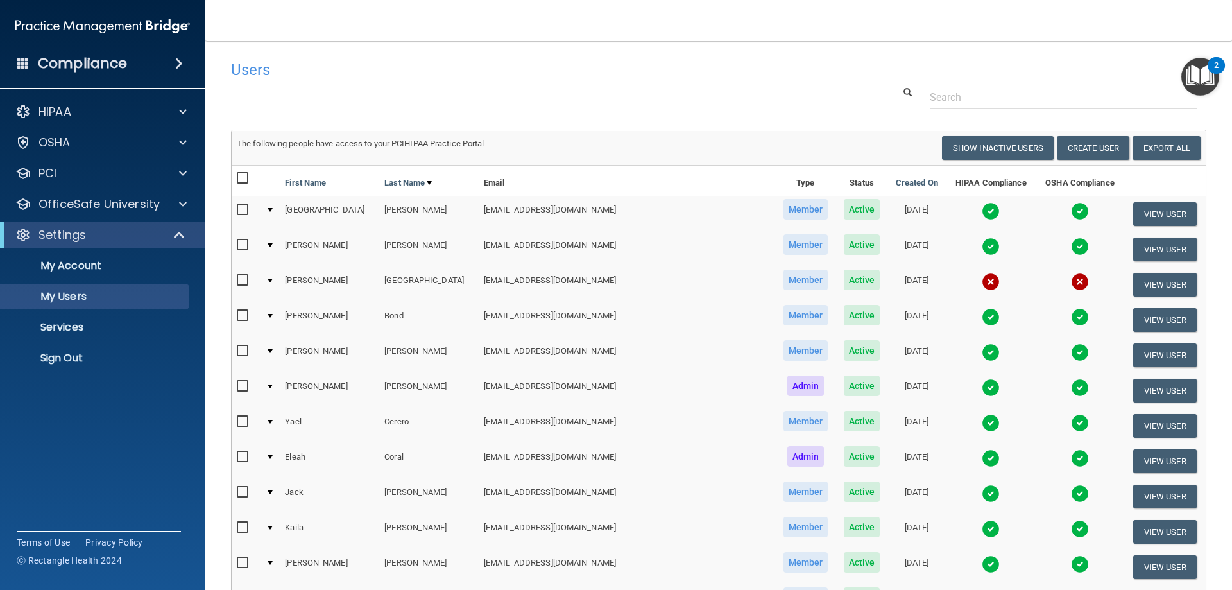
click at [242, 280] on input "checkbox" at bounding box center [244, 280] width 15 height 10
checkbox input "true"
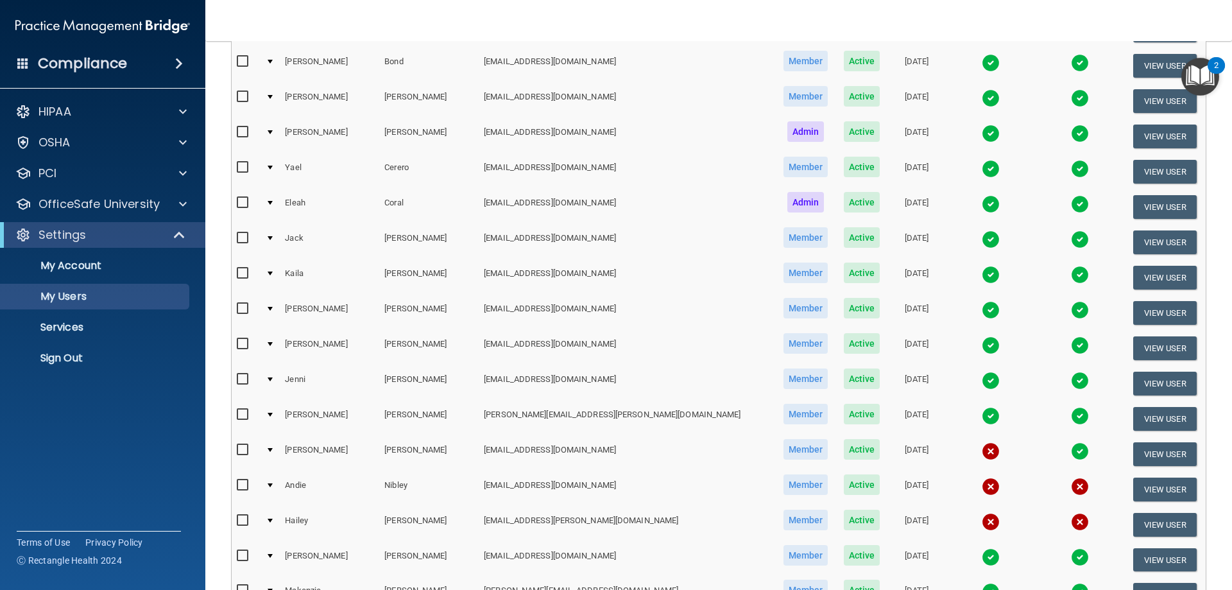
scroll to position [257, 0]
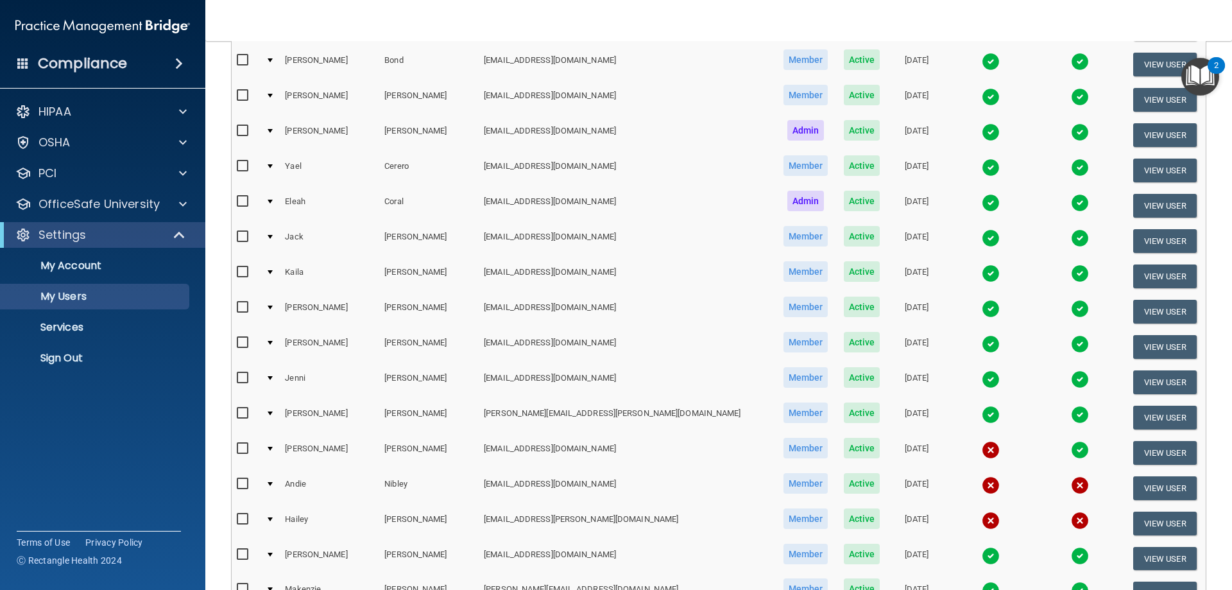
click at [244, 452] on input "checkbox" at bounding box center [244, 448] width 15 height 10
checkbox input "true"
click at [243, 480] on input "checkbox" at bounding box center [244, 484] width 15 height 10
checkbox input "true"
click at [243, 514] on input "checkbox" at bounding box center [244, 519] width 15 height 10
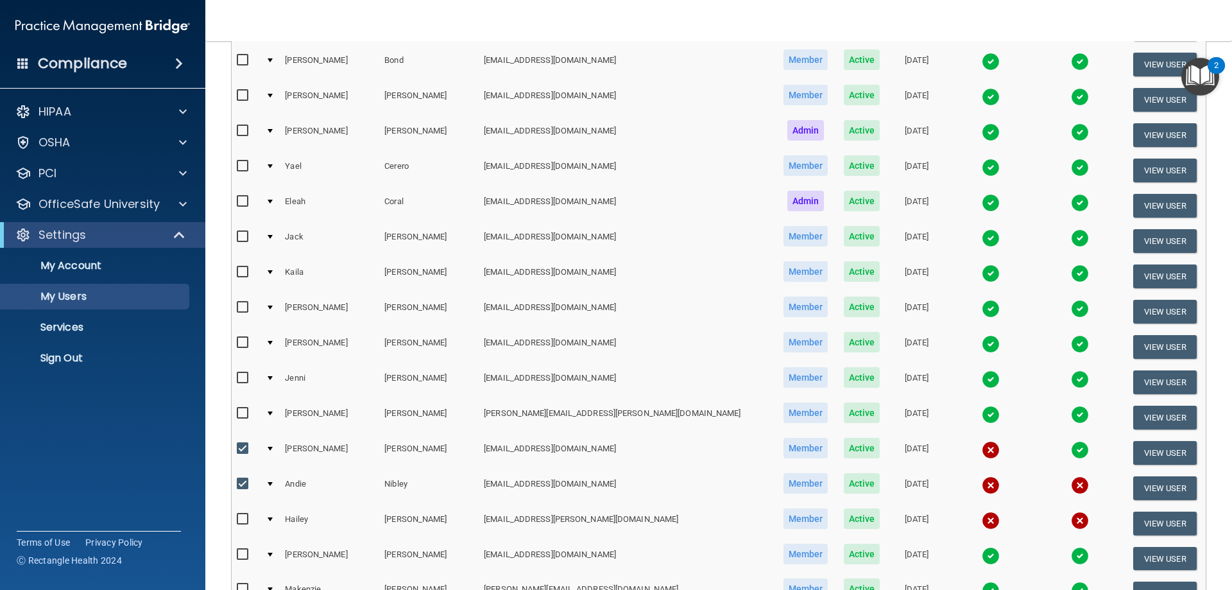
checkbox input "true"
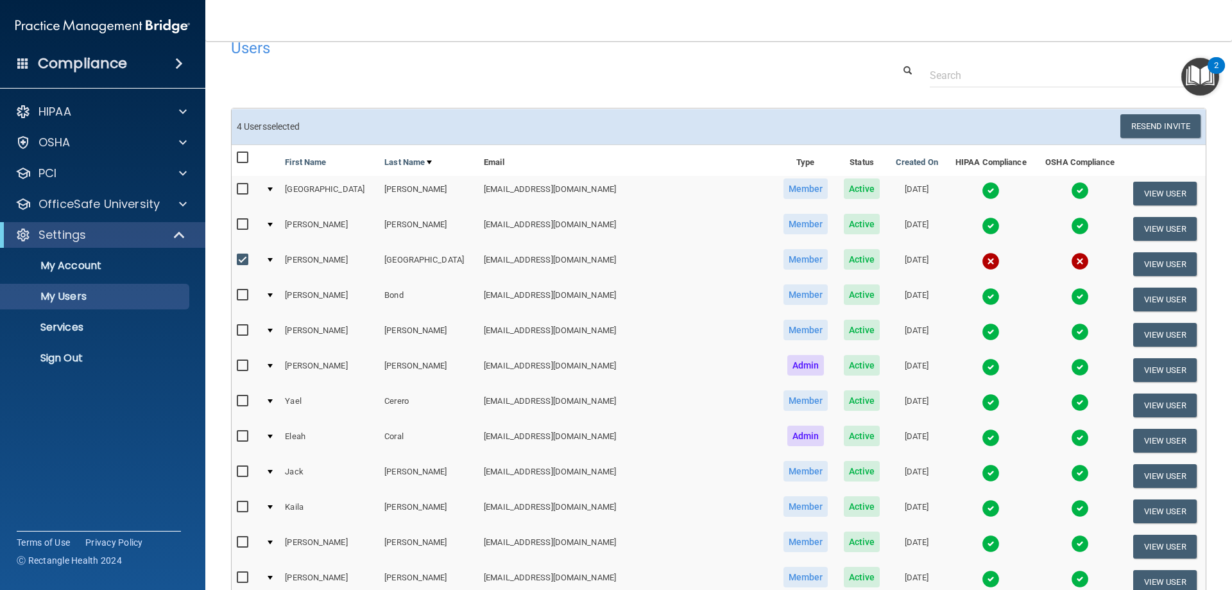
scroll to position [0, 0]
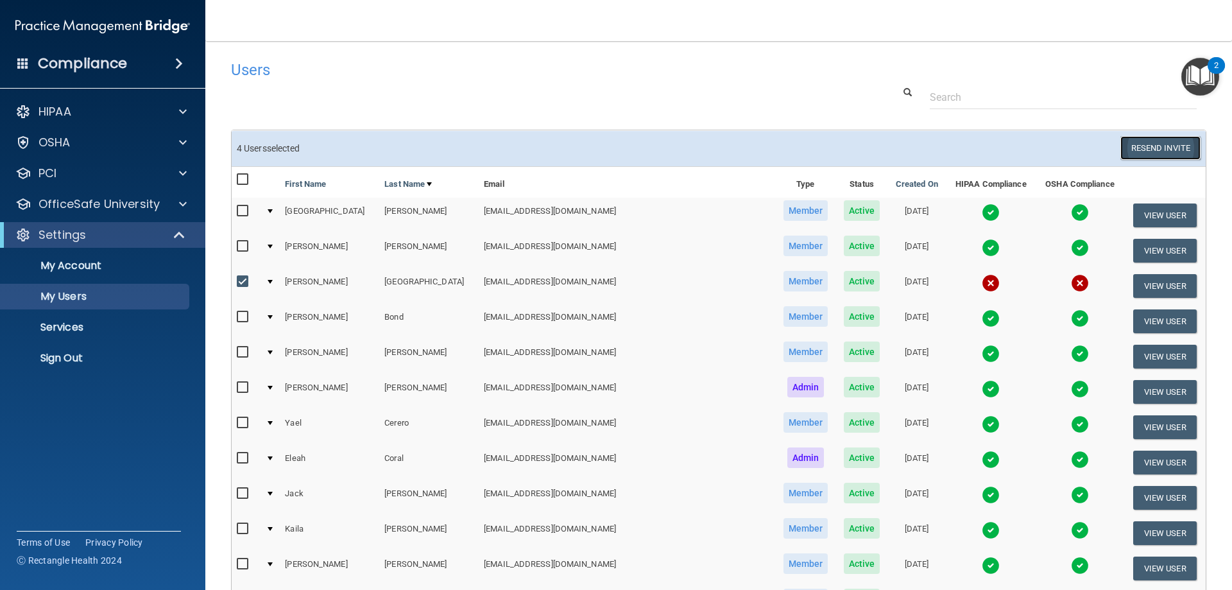
click at [1155, 146] on button "Resend Invite" at bounding box center [1160, 148] width 80 height 24
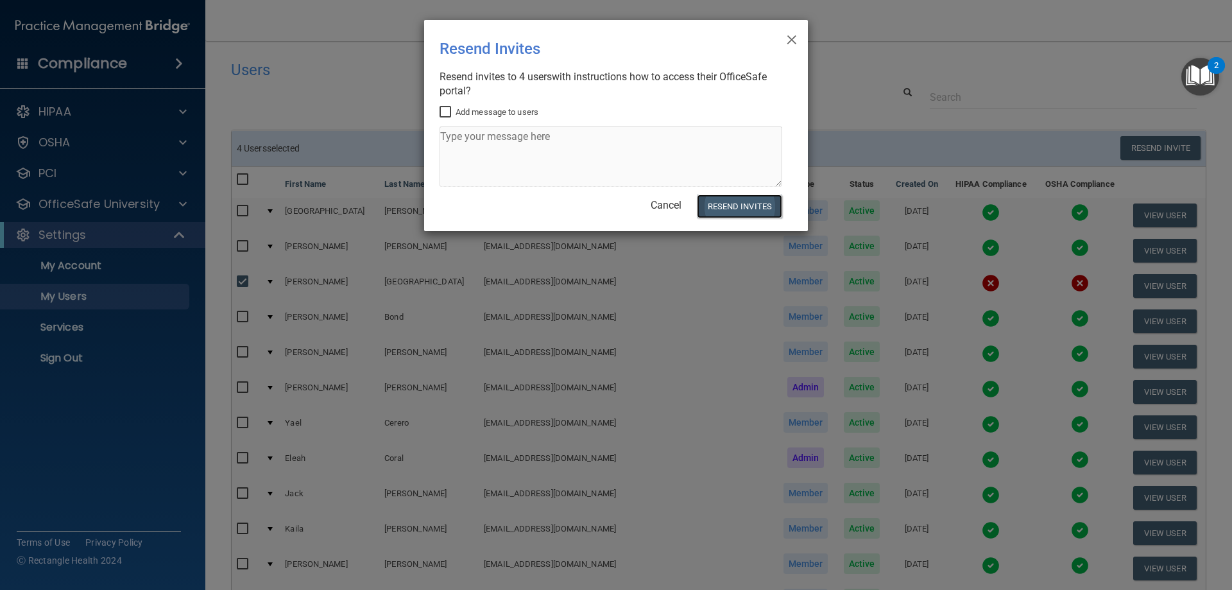
click at [731, 204] on button "Resend Invites" at bounding box center [739, 206] width 85 height 24
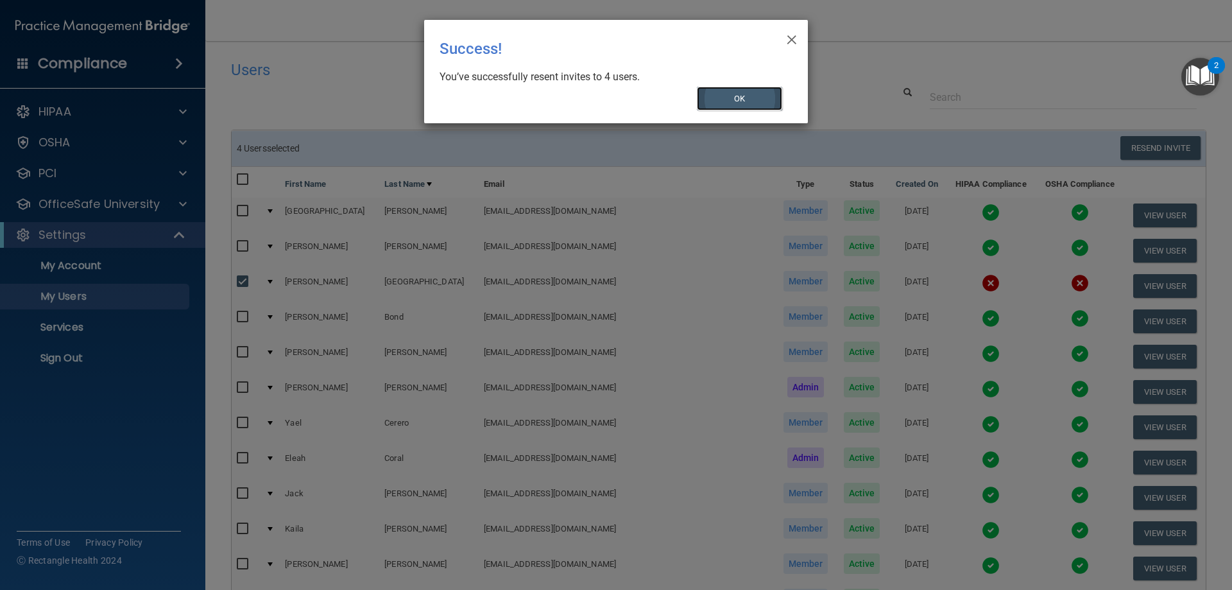
click at [774, 101] on button "OK" at bounding box center [740, 99] width 86 height 24
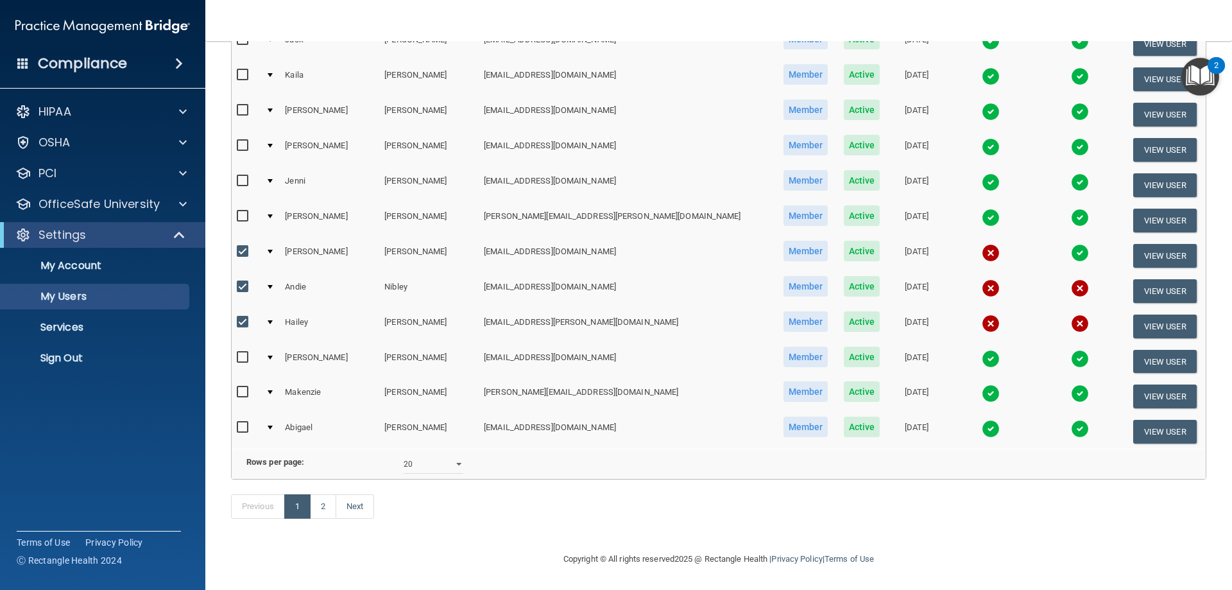
scroll to position [473, 0]
click at [330, 509] on link "2" at bounding box center [323, 506] width 26 height 24
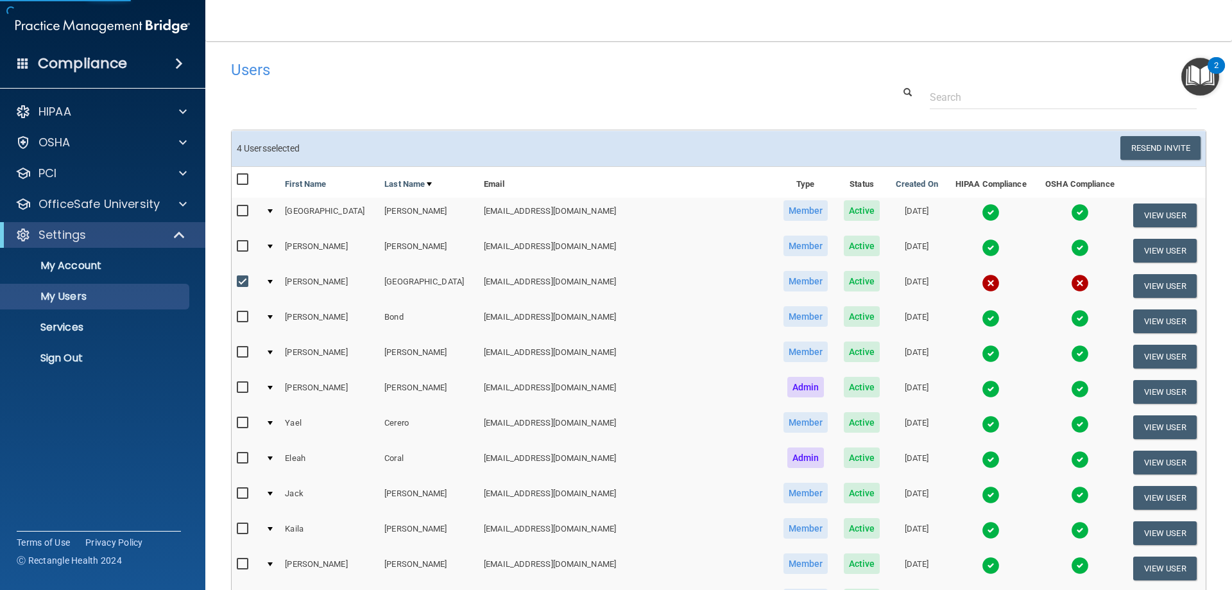
select select "20"
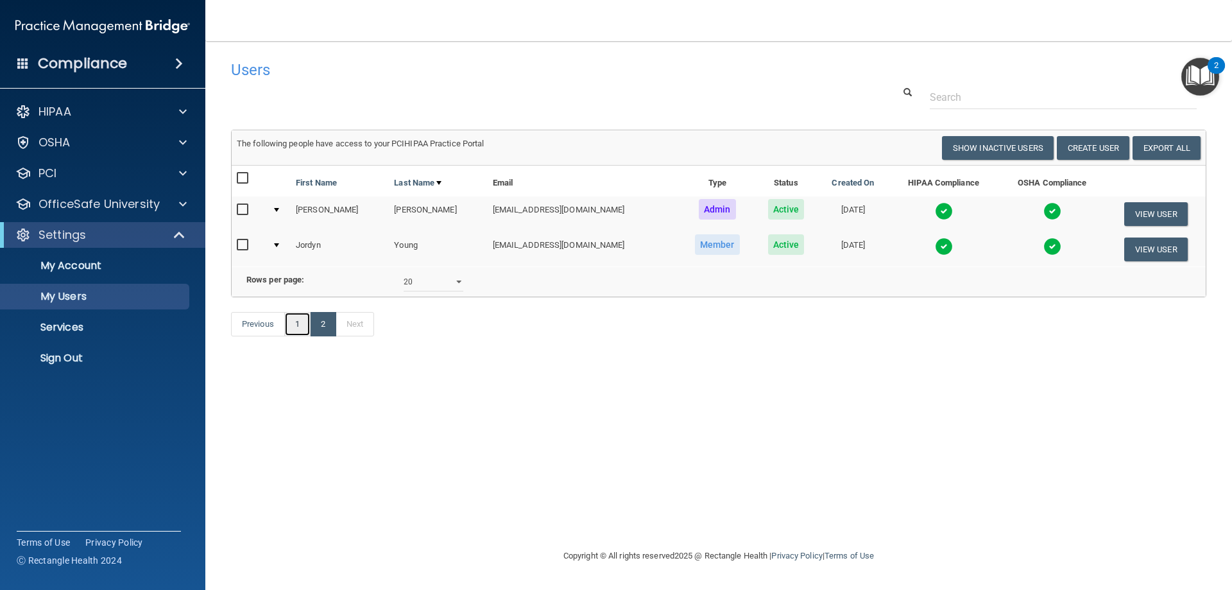
click at [300, 336] on link "1" at bounding box center [297, 324] width 26 height 24
select select "20"
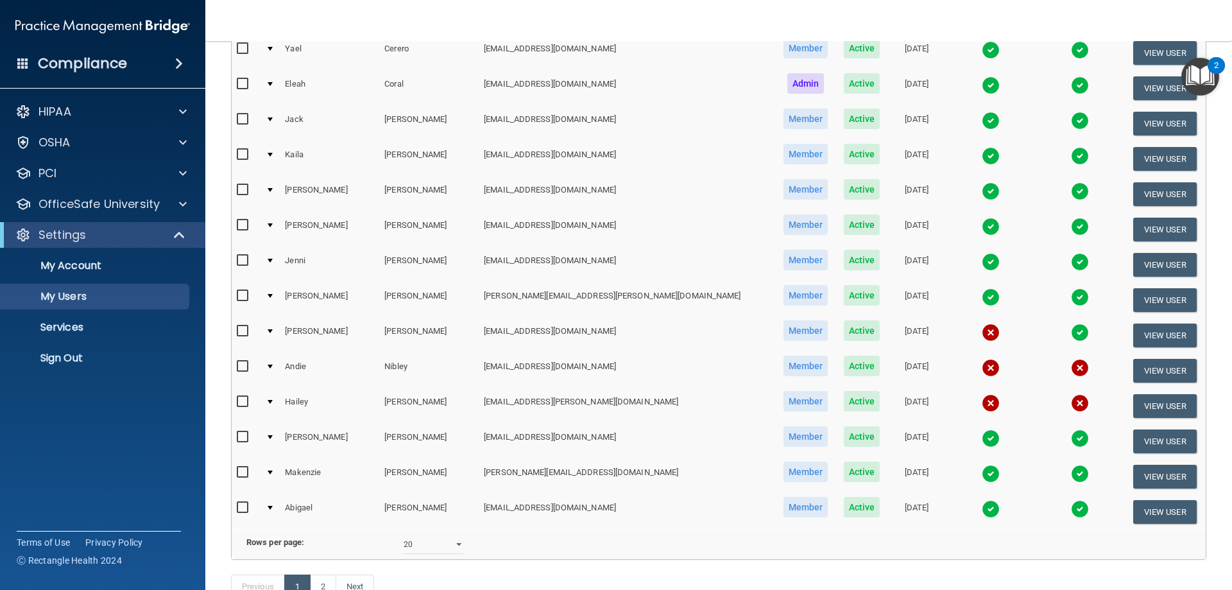
scroll to position [472, 0]
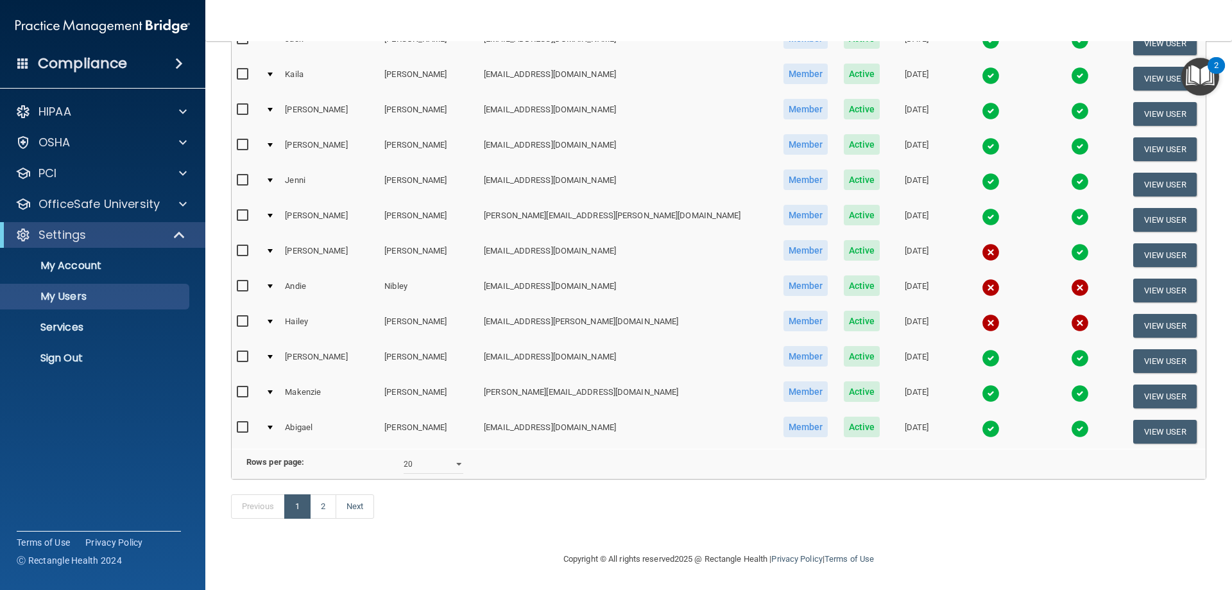
click at [982, 243] on img at bounding box center [991, 252] width 18 height 18
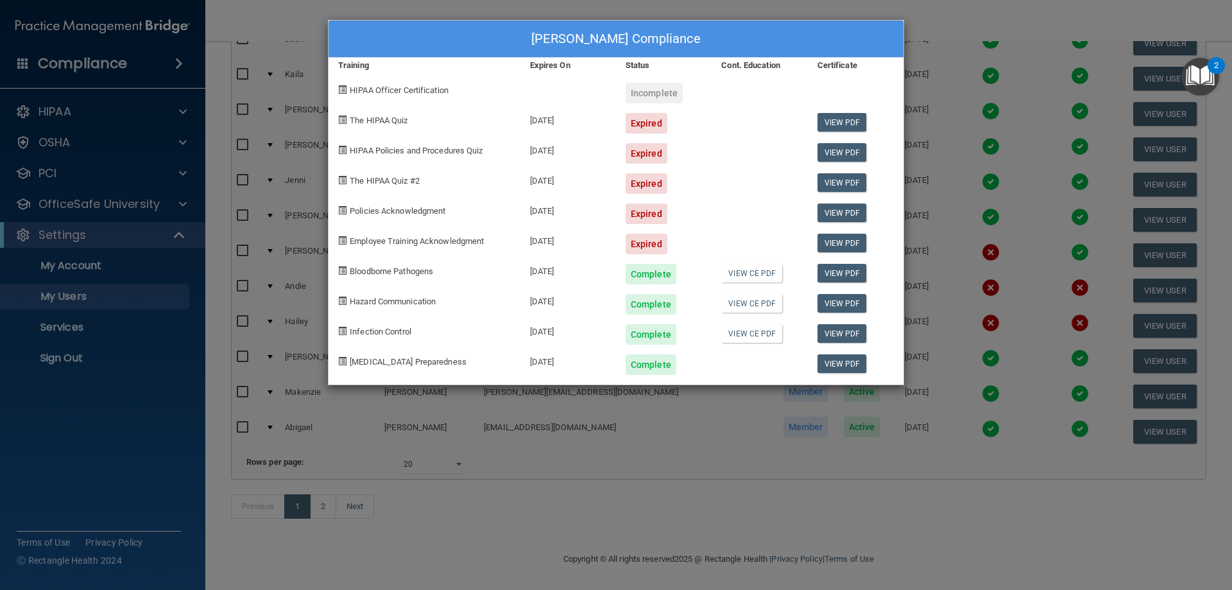
click at [991, 21] on div "[PERSON_NAME] Compliance Training Expires On Status Cont. Education Certificate…" at bounding box center [616, 295] width 1232 height 590
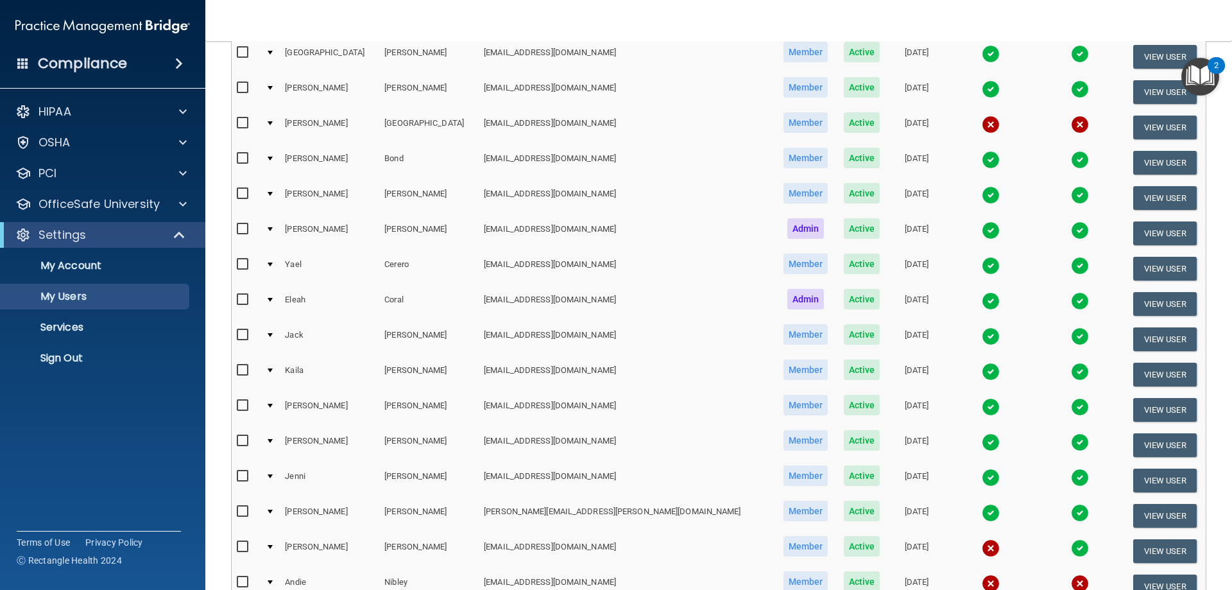
scroll to position [280, 0]
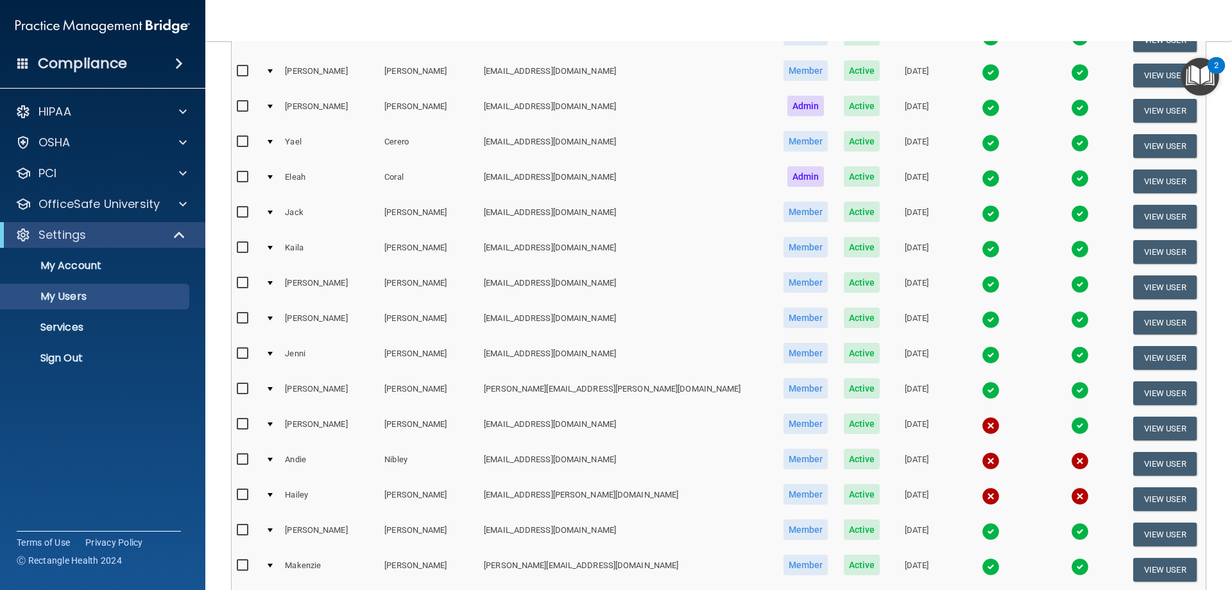
click at [982, 464] on img at bounding box center [991, 461] width 18 height 18
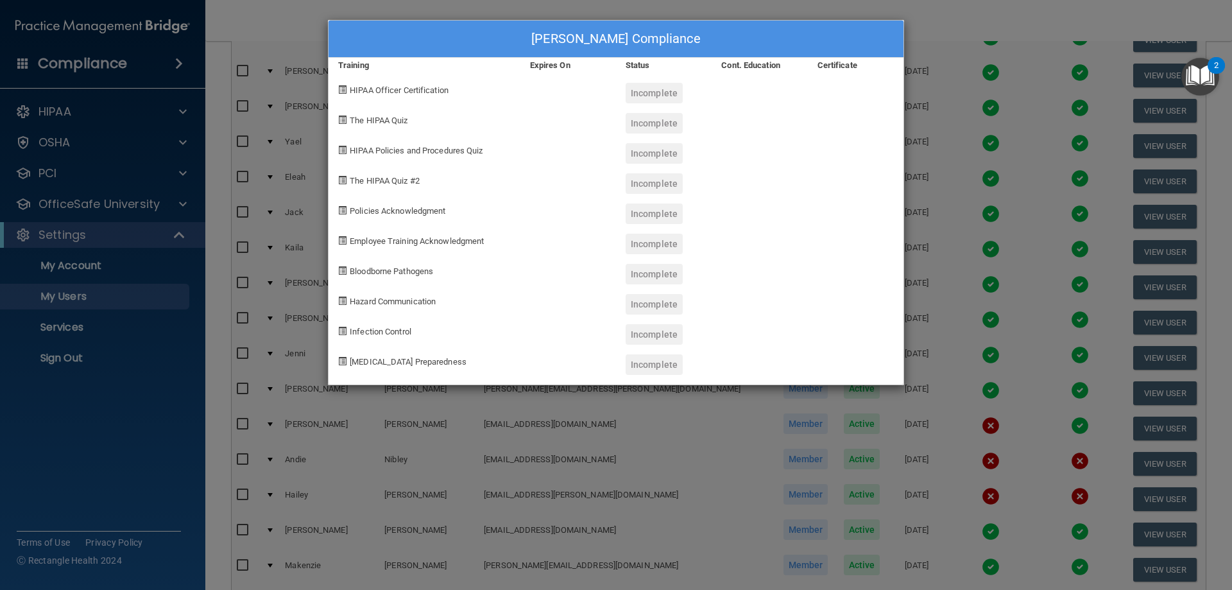
drag, startPoint x: 668, startPoint y: 382, endPoint x: 705, endPoint y: 400, distance: 40.7
click at [670, 382] on div "[PERSON_NAME] Compliance Training Expires On Status Cont. Education Certificate…" at bounding box center [616, 202] width 576 height 365
click at [931, 468] on div "[PERSON_NAME] Compliance Training Expires On Status Cont. Education Certificate…" at bounding box center [616, 295] width 1232 height 590
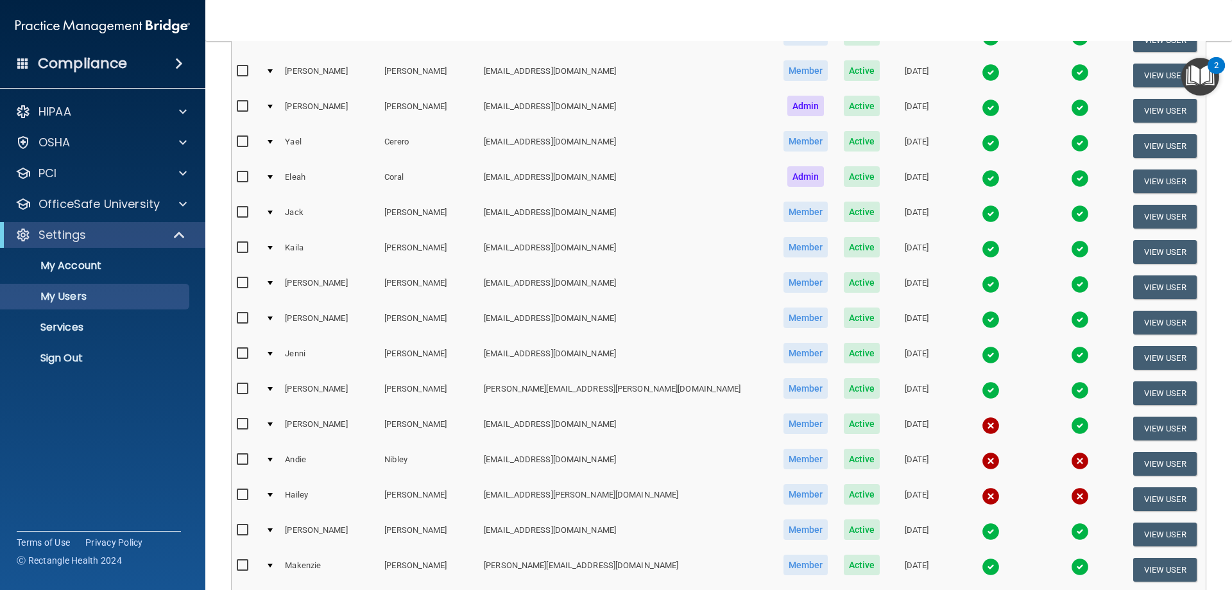
click at [1071, 459] on img at bounding box center [1080, 461] width 18 height 18
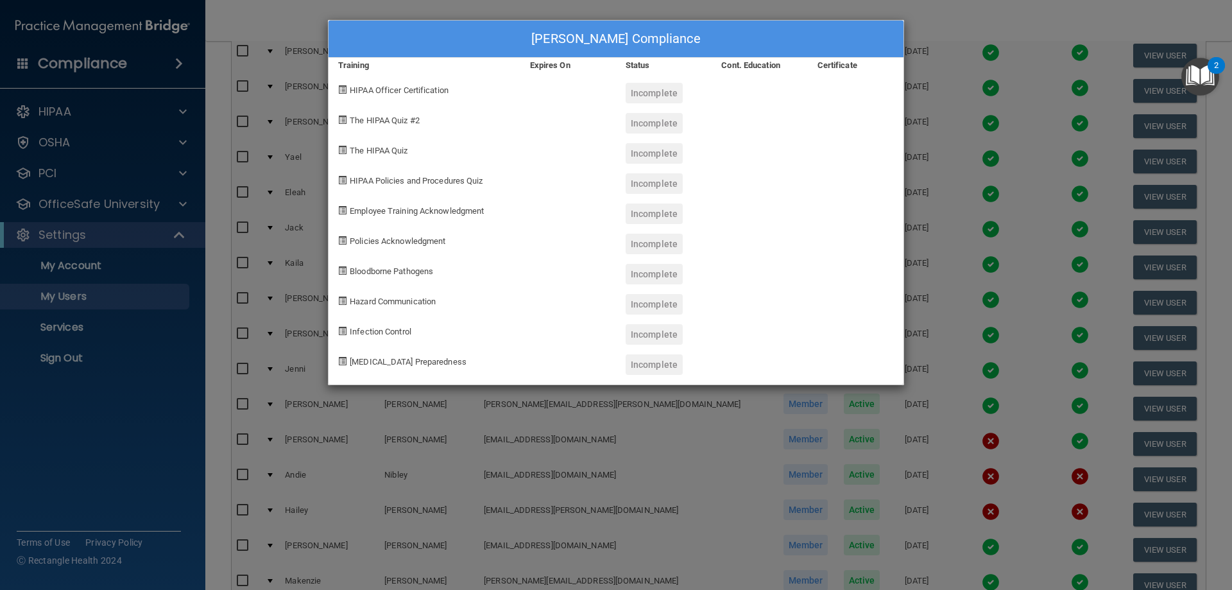
click at [827, 447] on div "[PERSON_NAME] Compliance Training Expires On Status Cont. Education Certificate…" at bounding box center [616, 295] width 1232 height 590
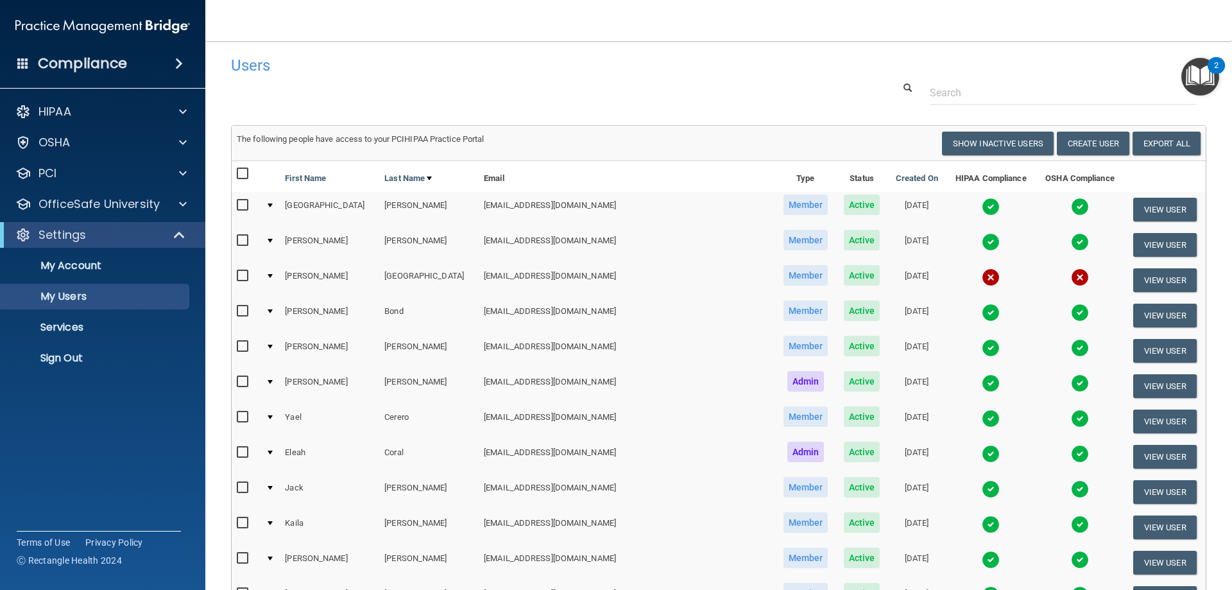
scroll to position [0, 0]
